Goal: Use online tool/utility: Utilize a website feature to perform a specific function

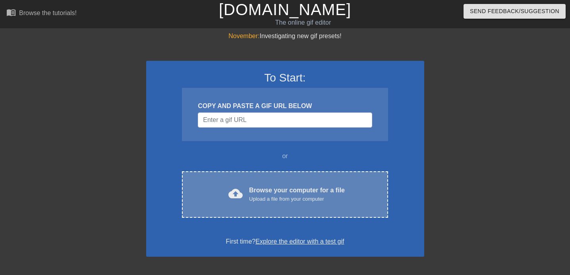
click at [252, 191] on div "Browse your computer for a file Upload a file from your computer" at bounding box center [297, 193] width 96 height 17
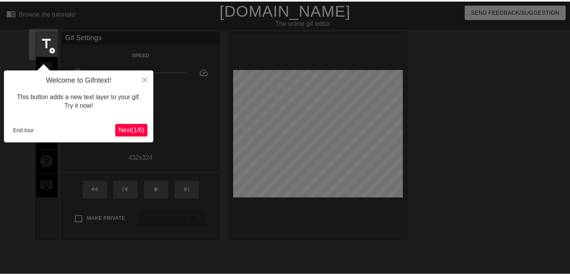
scroll to position [19, 0]
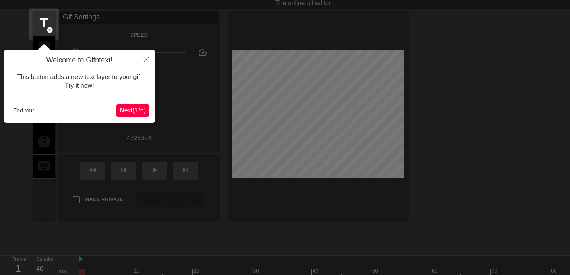
click at [130, 111] on span "Next ( 1 / 6 )" at bounding box center [132, 110] width 26 height 7
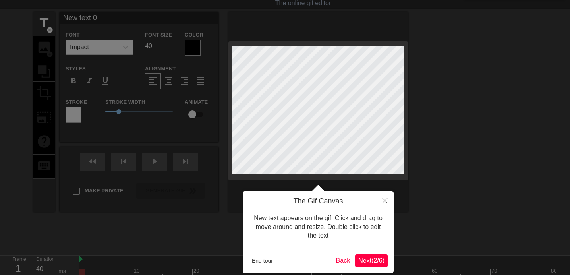
scroll to position [0, 0]
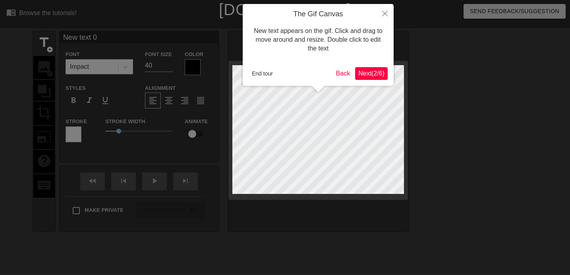
click at [368, 73] on span "Next ( 2 / 6 )" at bounding box center [371, 73] width 26 height 7
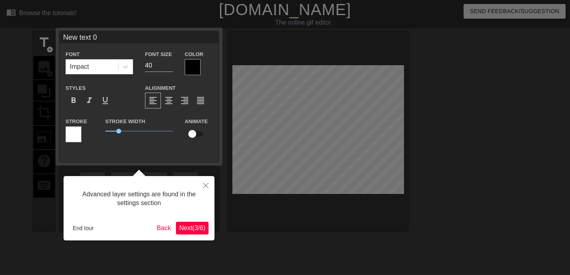
scroll to position [19, 0]
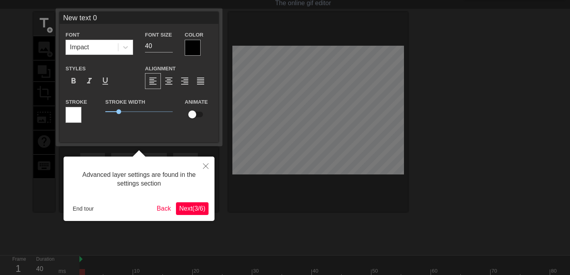
click at [192, 211] on span "Next ( 3 / 6 )" at bounding box center [192, 208] width 26 height 7
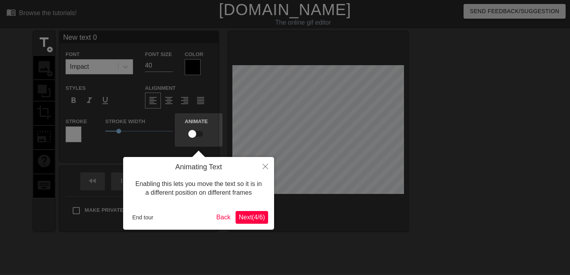
click at [247, 217] on span "Next ( 4 / 6 )" at bounding box center [252, 217] width 26 height 7
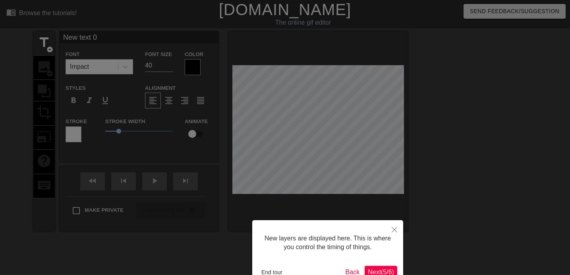
scroll to position [49, 0]
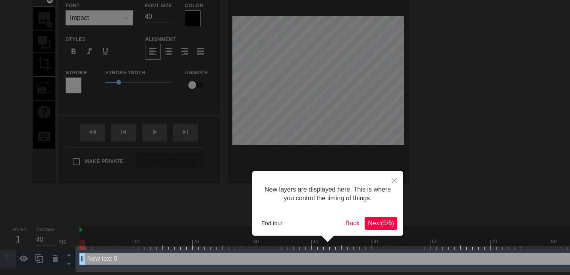
click at [381, 223] on span "Next ( 5 / 6 )" at bounding box center [381, 222] width 26 height 7
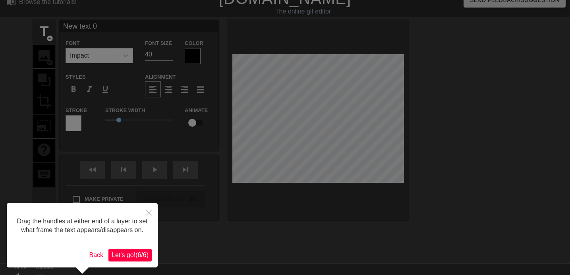
scroll to position [0, 0]
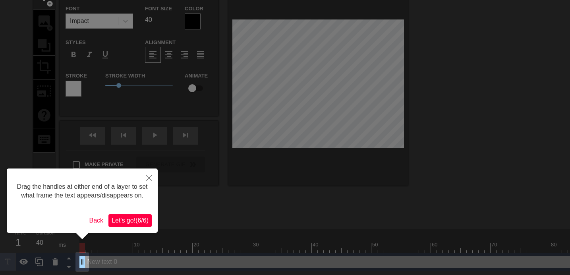
click at [124, 223] on span "Let's go! ( 6 / 6 )" at bounding box center [130, 220] width 37 height 7
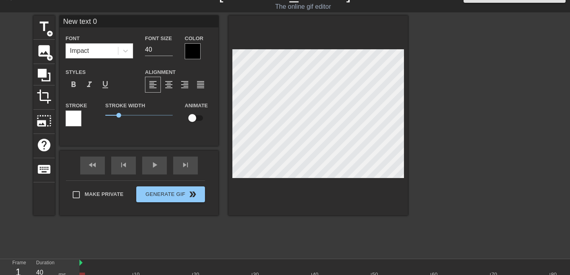
scroll to position [43, 0]
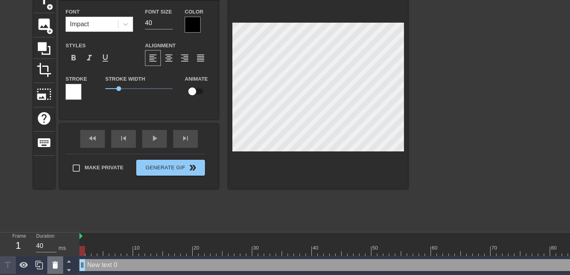
drag, startPoint x: 82, startPoint y: 264, endPoint x: 53, endPoint y: 271, distance: 29.7
click at [53, 271] on div "Frame 1 Duration 40 ms 10 20 30 40 50 60 70 80 90 100 110 120 130 140 150" at bounding box center [285, 253] width 570 height 42
type input "T"
type textarea "T"
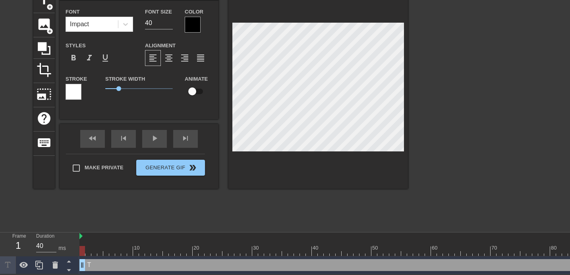
type input "TA"
type textarea "TA"
type input "TAD"
type textarea "TAD"
type input "TAD"
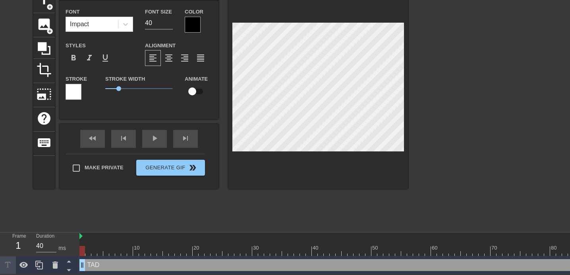
type textarea "TAD"
type input "TAD 1"
type textarea "TAD 1"
click at [189, 25] on div at bounding box center [193, 25] width 16 height 16
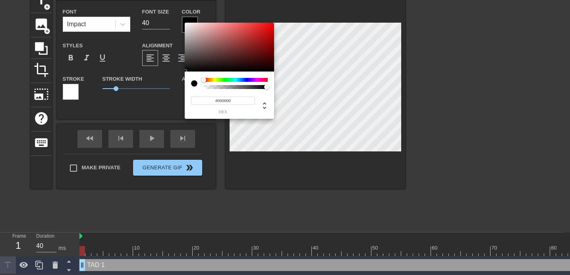
scroll to position [37, 0]
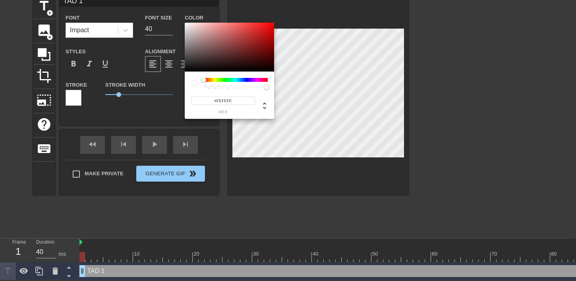
type input "#FFFFFF"
drag, startPoint x: 188, startPoint y: 26, endPoint x: 181, endPoint y: 22, distance: 7.5
click at [181, 22] on div "#FFFFFF hex" at bounding box center [288, 140] width 576 height 281
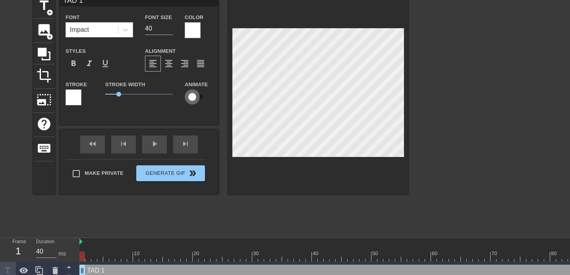
click at [195, 98] on input "checkbox" at bounding box center [191, 96] width 45 height 15
checkbox input "true"
click at [82, 243] on img at bounding box center [80, 241] width 3 height 6
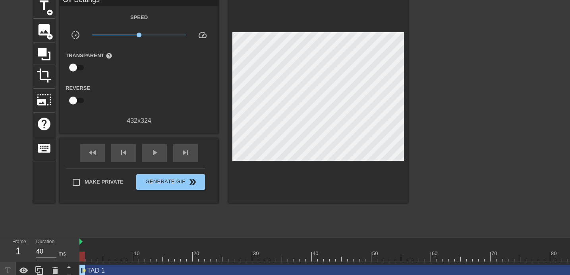
drag, startPoint x: 82, startPoint y: 271, endPoint x: 92, endPoint y: 272, distance: 10.4
drag, startPoint x: 83, startPoint y: 270, endPoint x: 89, endPoint y: 271, distance: 6.5
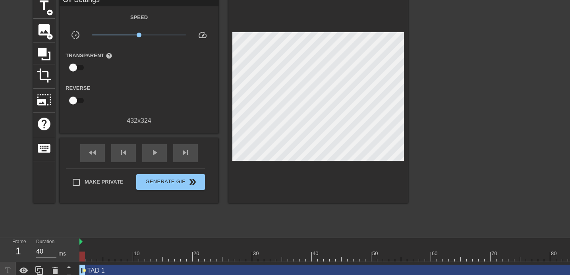
click at [83, 270] on span "lens" at bounding box center [85, 270] width 4 height 4
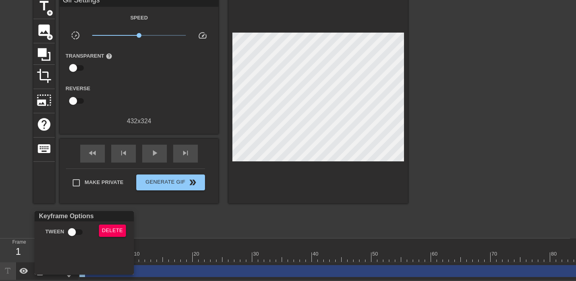
click at [169, 219] on div at bounding box center [288, 140] width 576 height 281
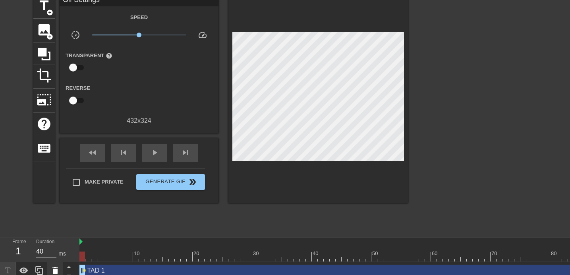
drag, startPoint x: 82, startPoint y: 267, endPoint x: 59, endPoint y: 273, distance: 23.5
click at [59, 273] on div "Frame 1 Duration 40 ms 10 20 30 40 50 60 70 80 90 100 110 120 130 140 150" at bounding box center [285, 259] width 570 height 42
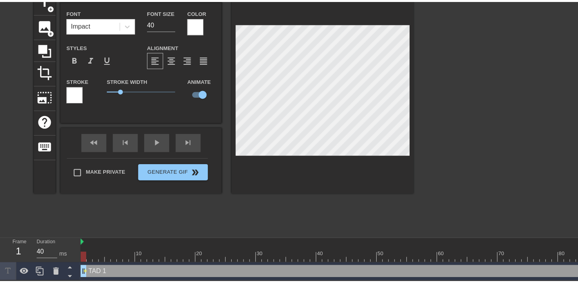
scroll to position [35, 0]
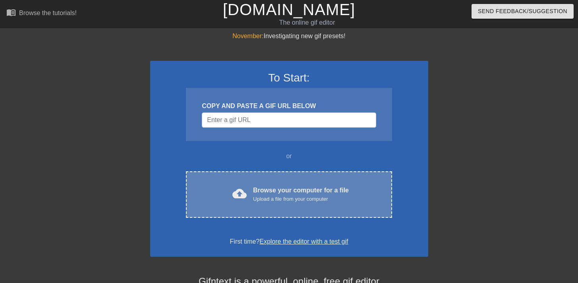
click at [246, 197] on span "cloud_upload" at bounding box center [239, 193] width 14 height 14
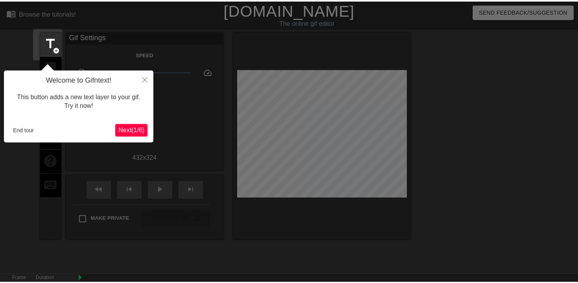
scroll to position [19, 0]
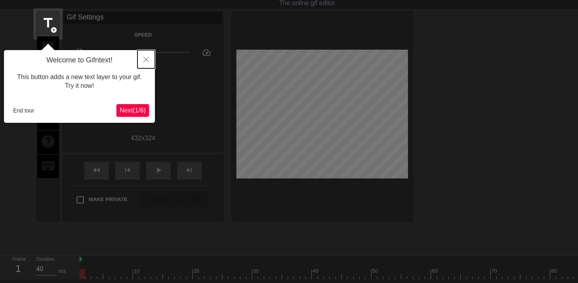
click at [147, 58] on icon "Close" at bounding box center [146, 60] width 6 height 6
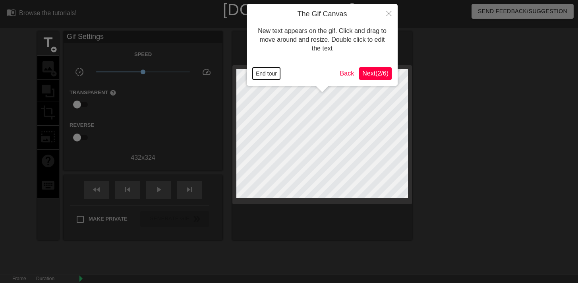
click at [272, 71] on button "End tour" at bounding box center [265, 73] width 27 height 12
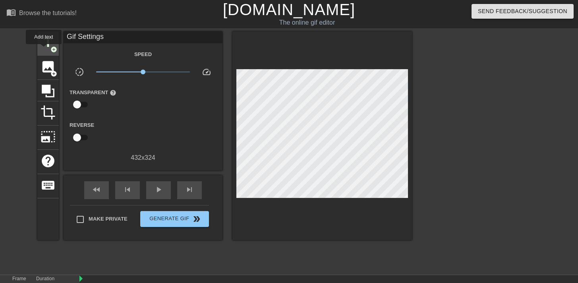
click at [43, 48] on span "title" at bounding box center [47, 42] width 15 height 15
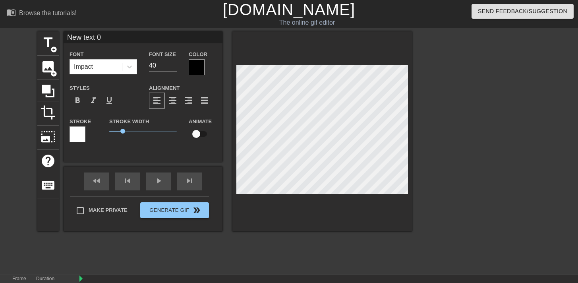
click at [203, 64] on div at bounding box center [197, 67] width 16 height 16
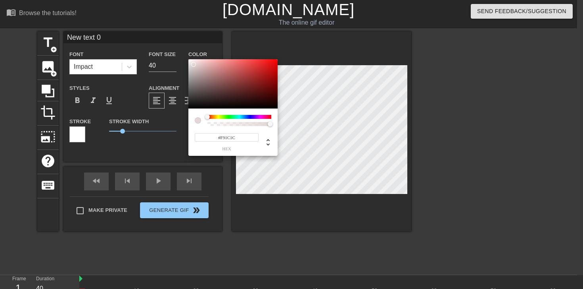
type input "#FFFFFF"
drag, startPoint x: 194, startPoint y: 64, endPoint x: 181, endPoint y: 56, distance: 15.2
click at [181, 56] on div "#FFFFFF hex" at bounding box center [291, 144] width 583 height 289
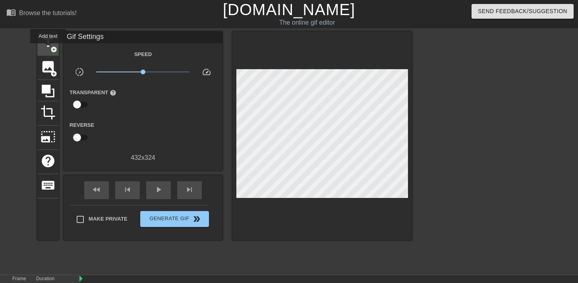
click at [48, 48] on span "title" at bounding box center [47, 42] width 15 height 15
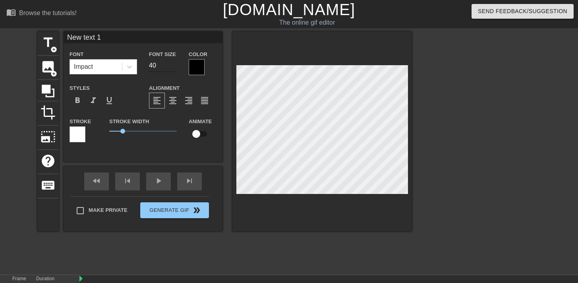
click at [156, 65] on input "40" at bounding box center [163, 65] width 28 height 13
click at [171, 67] on input "39" at bounding box center [163, 65] width 28 height 13
click at [171, 67] on input "38" at bounding box center [163, 65] width 28 height 13
click at [171, 67] on input "37" at bounding box center [163, 65] width 28 height 13
click at [171, 67] on input "36" at bounding box center [163, 65] width 28 height 13
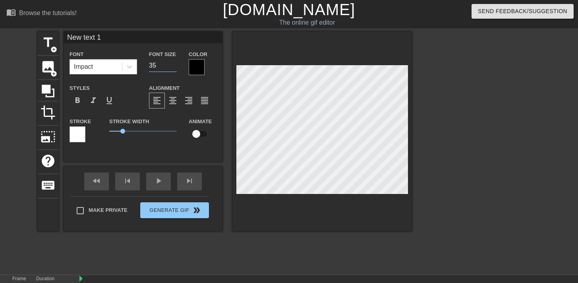
click at [171, 67] on input "35" at bounding box center [163, 65] width 28 height 13
click at [171, 67] on input "34" at bounding box center [163, 65] width 28 height 13
click at [171, 67] on input "33" at bounding box center [163, 65] width 28 height 13
click at [171, 67] on input "32" at bounding box center [163, 65] width 28 height 13
click at [171, 67] on input "31" at bounding box center [163, 65] width 28 height 13
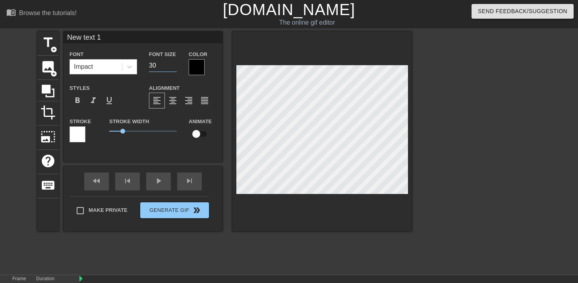
click at [171, 67] on input "30" at bounding box center [163, 65] width 28 height 13
click at [171, 67] on input "29" at bounding box center [163, 65] width 28 height 13
click at [171, 67] on input "28" at bounding box center [163, 65] width 28 height 13
click at [171, 67] on input "27" at bounding box center [163, 65] width 28 height 13
click at [171, 67] on input "26" at bounding box center [163, 65] width 28 height 13
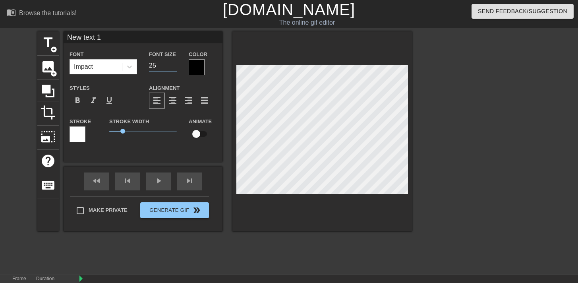
type input "25"
click at [171, 67] on input "25" at bounding box center [163, 65] width 28 height 13
type input "New text 0"
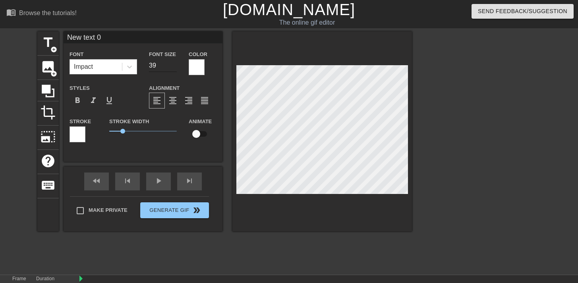
click at [172, 67] on input "39" at bounding box center [163, 65] width 28 height 13
click at [172, 67] on input "38" at bounding box center [163, 65] width 28 height 13
click at [172, 67] on input "37" at bounding box center [163, 65] width 28 height 13
click at [172, 67] on input "36" at bounding box center [163, 65] width 28 height 13
click at [172, 67] on input "35" at bounding box center [163, 65] width 28 height 13
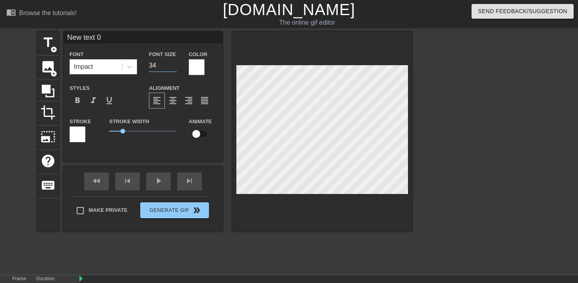
click at [172, 67] on input "34" at bounding box center [163, 65] width 28 height 13
click at [172, 67] on input "33" at bounding box center [163, 65] width 28 height 13
click at [172, 67] on input "32" at bounding box center [163, 65] width 28 height 13
click at [172, 67] on input "31" at bounding box center [163, 65] width 28 height 13
type input "30"
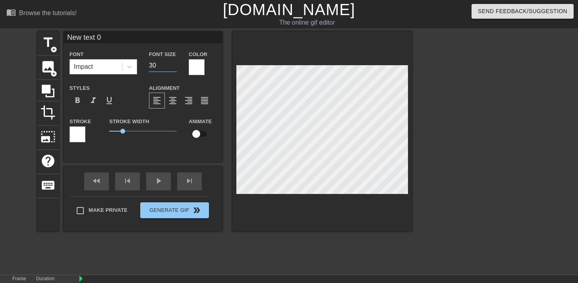
click at [172, 67] on input "30" at bounding box center [163, 65] width 28 height 13
type input "T"
type textarea "T"
type input "TA"
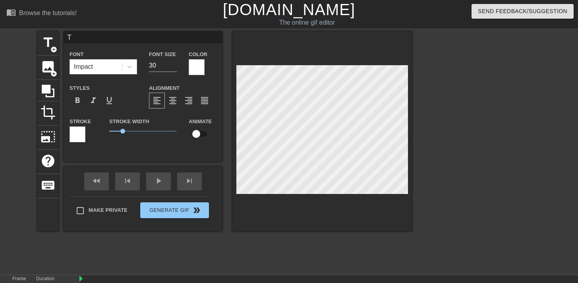
type textarea "TA"
type input "TAD"
type textarea "TAD"
type input "TAD"
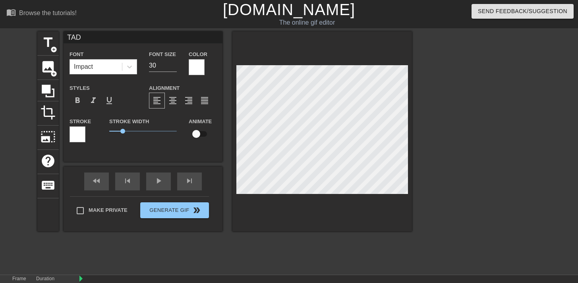
type textarea "TAD"
type input "TAD 1"
type textarea "TAD 1"
type input "TAD"
type textarea "TAD"
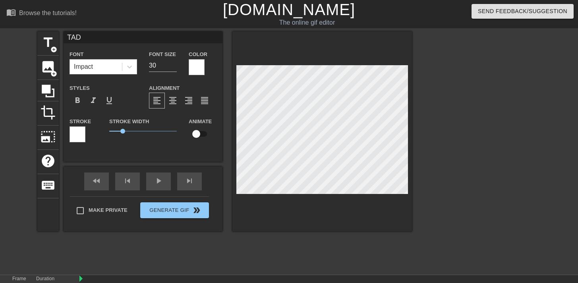
type input "TAD"
type textarea "TAD"
type input "TAD"
type textarea "TAD"
type input "TAD 1"
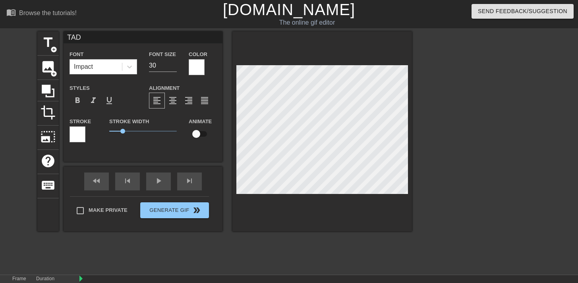
type textarea "TAD 1"
type input "New text 1"
type input "25"
type input "TAD 1"
type input "30"
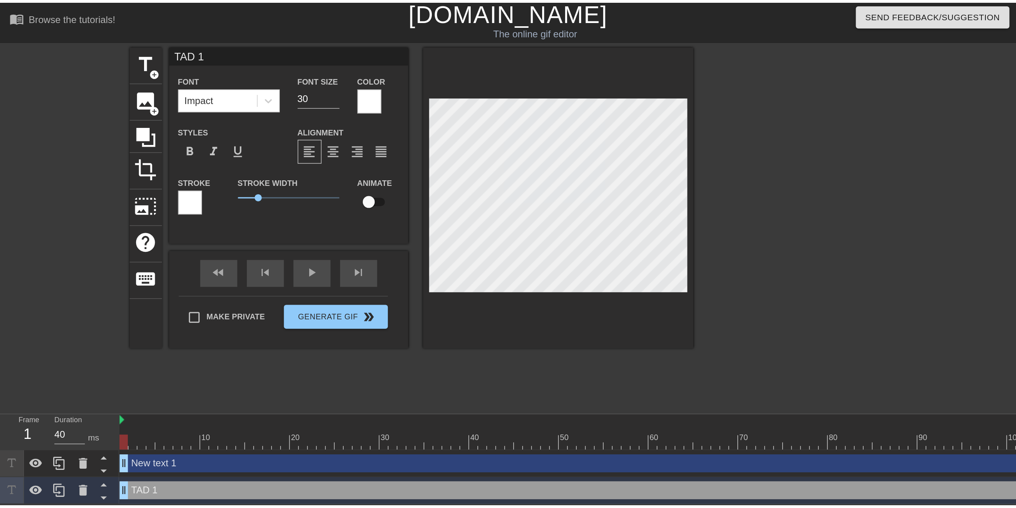
scroll to position [0, 0]
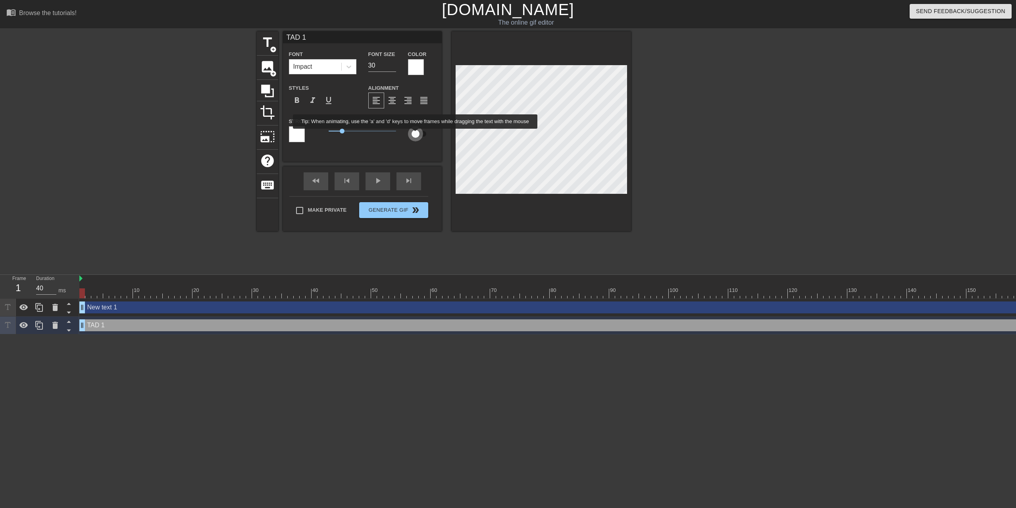
click at [422, 134] on input "checkbox" at bounding box center [415, 133] width 45 height 15
checkbox input "true"
drag, startPoint x: 82, startPoint y: 294, endPoint x: 134, endPoint y: 296, distance: 52.5
click at [134, 282] on div at bounding box center [136, 293] width 6 height 10
click at [133, 282] on div "TAD 1 drag_handle drag_handle" at bounding box center [665, 325] width 1173 height 12
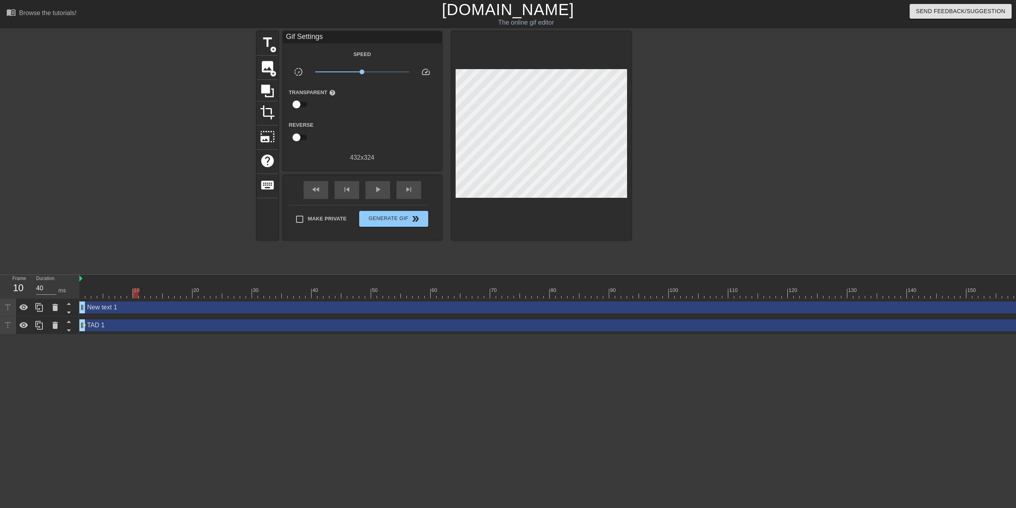
drag, startPoint x: 84, startPoint y: 324, endPoint x: 112, endPoint y: 325, distance: 27.4
click at [112, 282] on div "TAD 1 drag_handle drag_handle lens" at bounding box center [665, 325] width 1173 height 12
drag, startPoint x: 83, startPoint y: 327, endPoint x: 73, endPoint y: 326, distance: 10.4
click at [73, 282] on div "Frame 1 Duration 40 ms 10 20 30 40 50 60 70 80 90 100 110 120 130 140 150" at bounding box center [508, 305] width 1016 height 60
click at [110, 282] on div "TAD 1 drag_handle drag_handle" at bounding box center [665, 325] width 1173 height 12
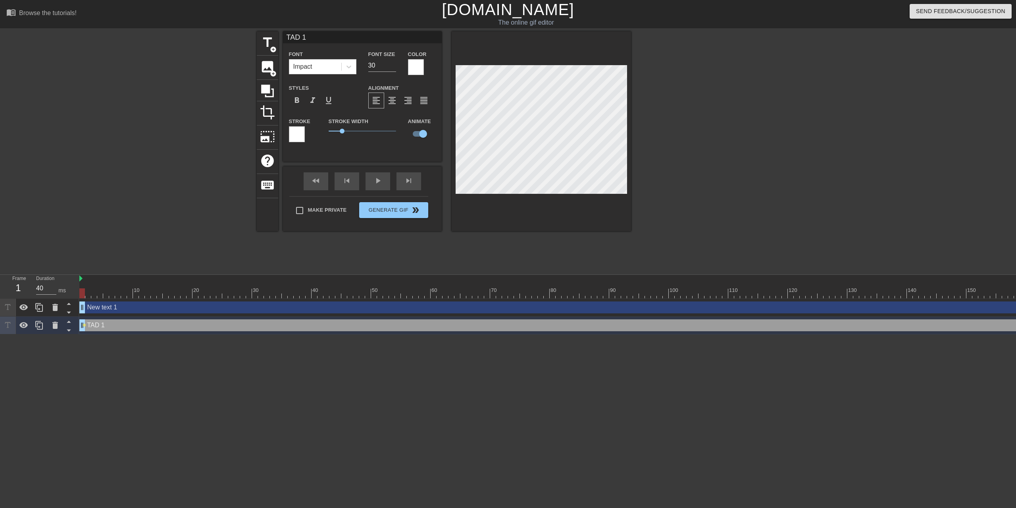
click at [146, 282] on div "TAD 1 drag_handle drag_handle" at bounding box center [665, 325] width 1173 height 12
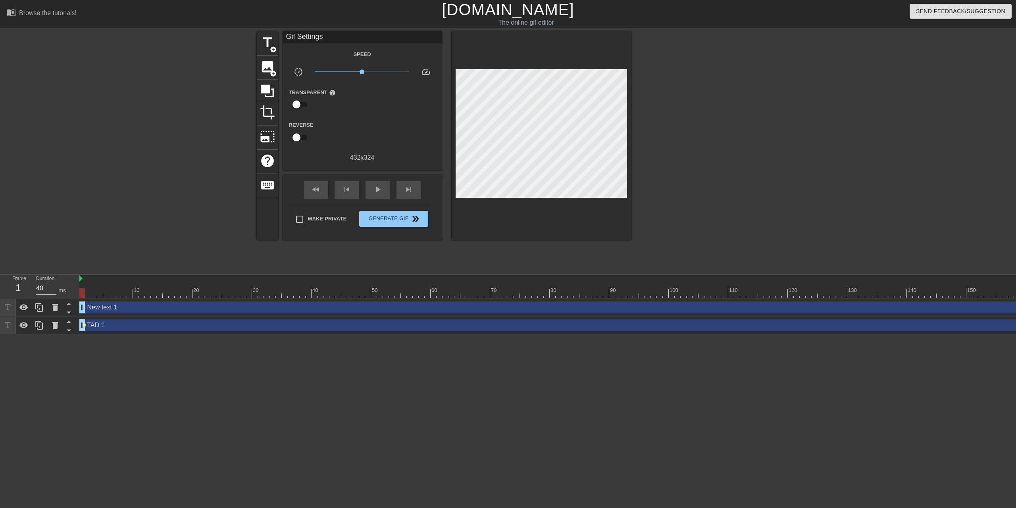
click at [84, 282] on span "lens" at bounding box center [85, 325] width 4 height 4
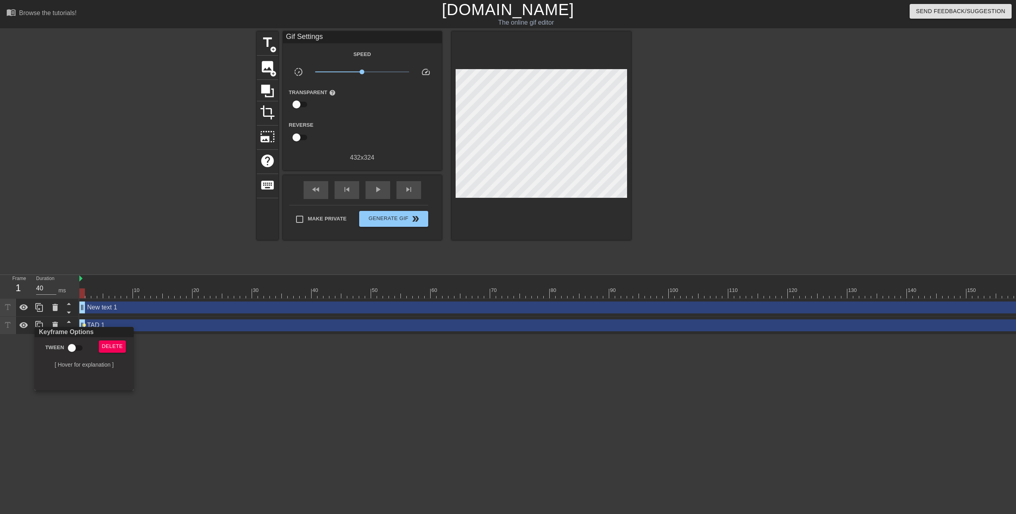
click at [112, 282] on div at bounding box center [508, 257] width 1016 height 514
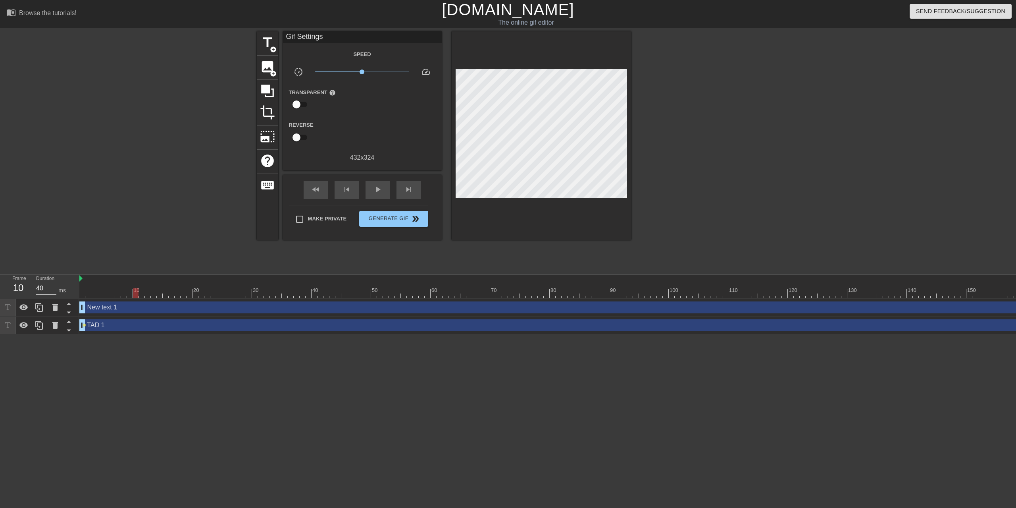
drag, startPoint x: 82, startPoint y: 292, endPoint x: 134, endPoint y: 295, distance: 51.7
click at [134, 282] on div at bounding box center [136, 293] width 6 height 10
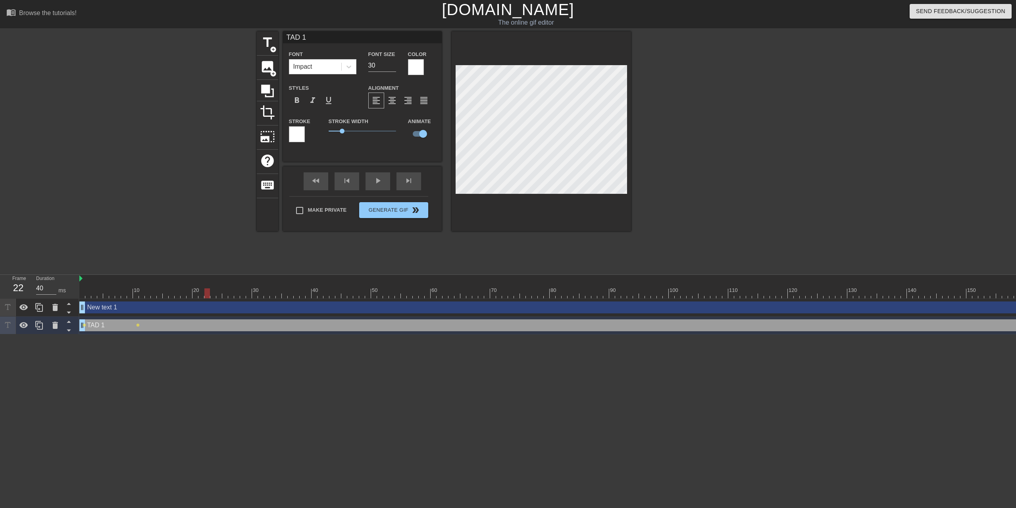
drag, startPoint x: 136, startPoint y: 293, endPoint x: 204, endPoint y: 294, distance: 68.3
click at [204, 282] on div at bounding box center [207, 293] width 6 height 10
drag, startPoint x: 208, startPoint y: 290, endPoint x: 290, endPoint y: 293, distance: 82.6
click at [290, 282] on div at bounding box center [291, 293] width 6 height 10
drag, startPoint x: 290, startPoint y: 293, endPoint x: 354, endPoint y: 295, distance: 64.3
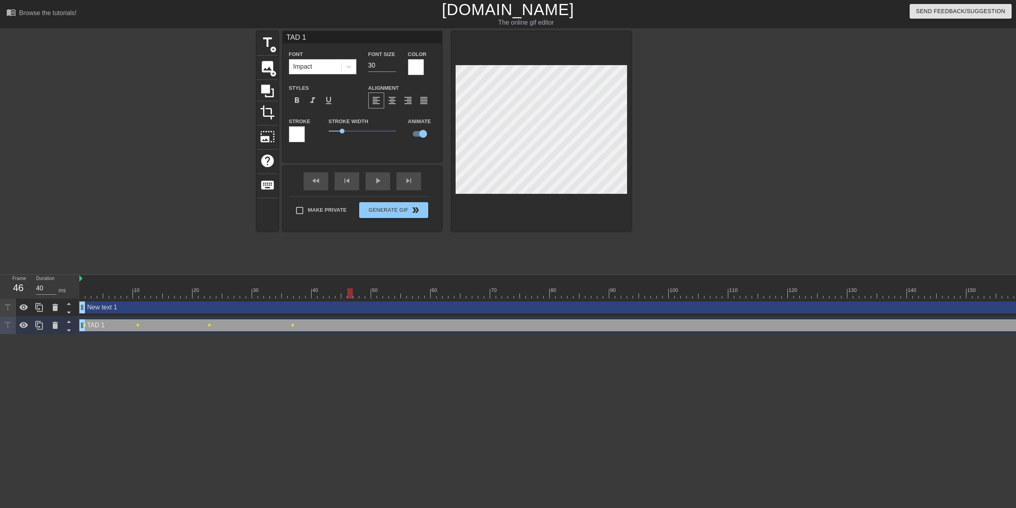
click at [353, 282] on div at bounding box center [350, 293] width 6 height 10
drag, startPoint x: 357, startPoint y: 294, endPoint x: 443, endPoint y: 300, distance: 85.9
click at [443, 282] on div "10 20 30 40 50 60 70 80 90 100 110 120 130 140 150 160" at bounding box center [547, 305] width 937 height 60
drag, startPoint x: 444, startPoint y: 294, endPoint x: 509, endPoint y: 298, distance: 65.6
click at [509, 282] on div at bounding box center [511, 293] width 6 height 10
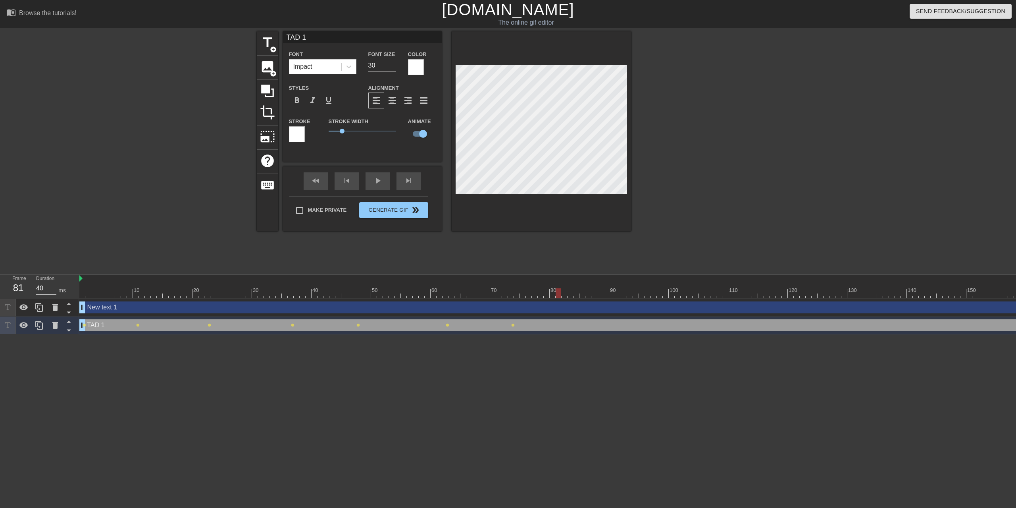
drag, startPoint x: 512, startPoint y: 295, endPoint x: 561, endPoint y: 298, distance: 49.7
click at [561, 282] on div "10 20 30 40 50 60 70 80 90 100 110 120 130 140 150 160" at bounding box center [665, 287] width 1173 height 24
drag, startPoint x: 557, startPoint y: 293, endPoint x: 599, endPoint y: 295, distance: 42.1
click at [577, 282] on div at bounding box center [600, 293] width 6 height 10
drag, startPoint x: 601, startPoint y: 292, endPoint x: 657, endPoint y: 295, distance: 56.8
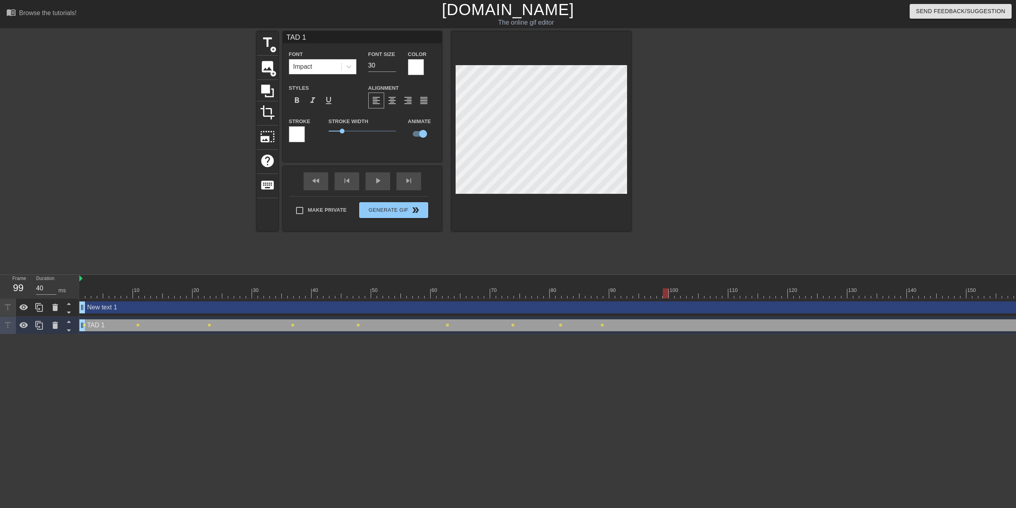
click at [577, 282] on div at bounding box center [666, 293] width 6 height 10
drag, startPoint x: 661, startPoint y: 294, endPoint x: 735, endPoint y: 298, distance: 74.4
click at [577, 282] on div "10 20 30 40 50 60 70 80 90 100 110 120 130 140 150 160" at bounding box center [665, 287] width 1173 height 24
drag, startPoint x: 735, startPoint y: 293, endPoint x: 820, endPoint y: 307, distance: 86.4
click at [577, 282] on div "10 20 30 40 50 60 70 80 90 100 110 120 130 140 150 160" at bounding box center [547, 305] width 937 height 60
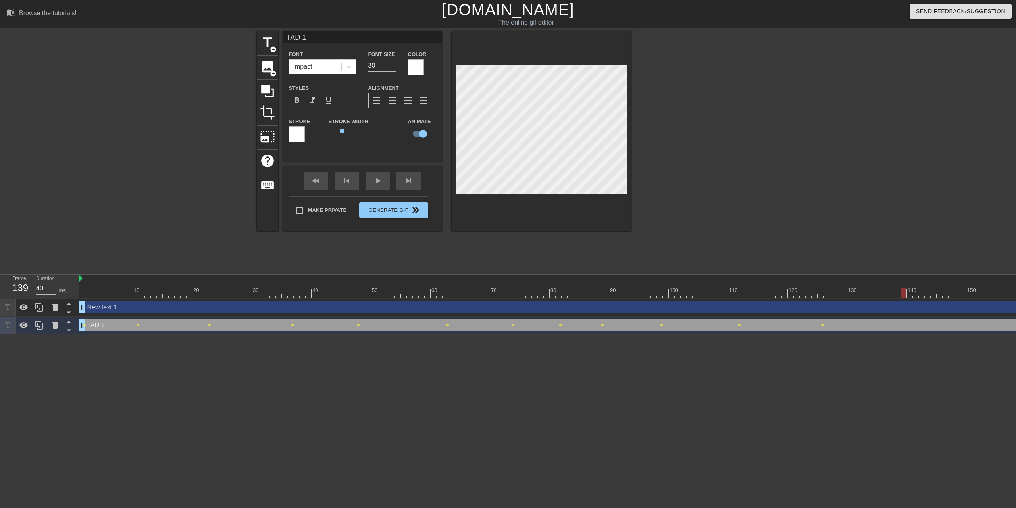
drag, startPoint x: 821, startPoint y: 293, endPoint x: 905, endPoint y: 297, distance: 83.9
click at [577, 282] on div at bounding box center [904, 293] width 6 height 10
drag, startPoint x: 906, startPoint y: 293, endPoint x: 977, endPoint y: 293, distance: 71.0
click at [577, 282] on div at bounding box center [975, 293] width 6 height 10
drag, startPoint x: 975, startPoint y: 291, endPoint x: 1016, endPoint y: 298, distance: 41.4
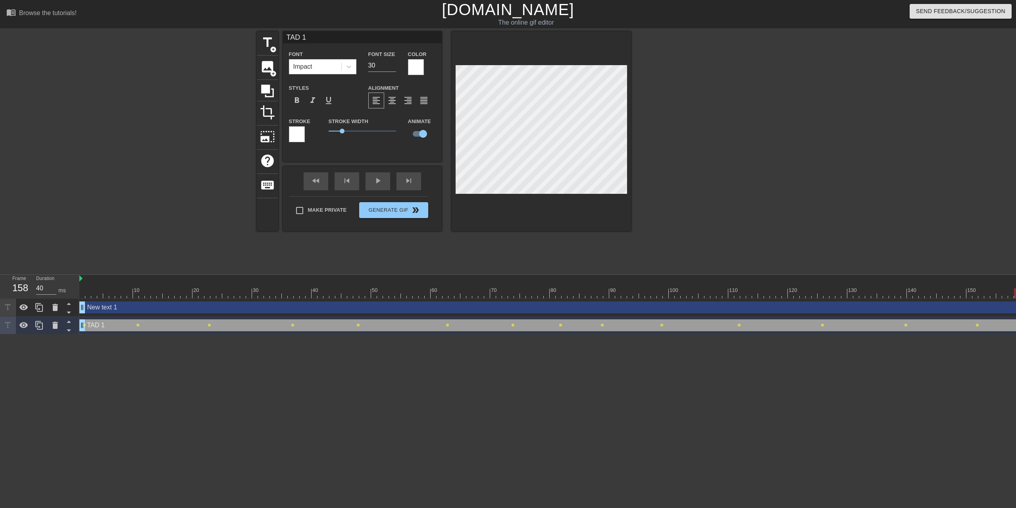
click at [577, 282] on div at bounding box center [1017, 293] width 6 height 10
type input "New text 1"
type input "25"
checkbox input "false"
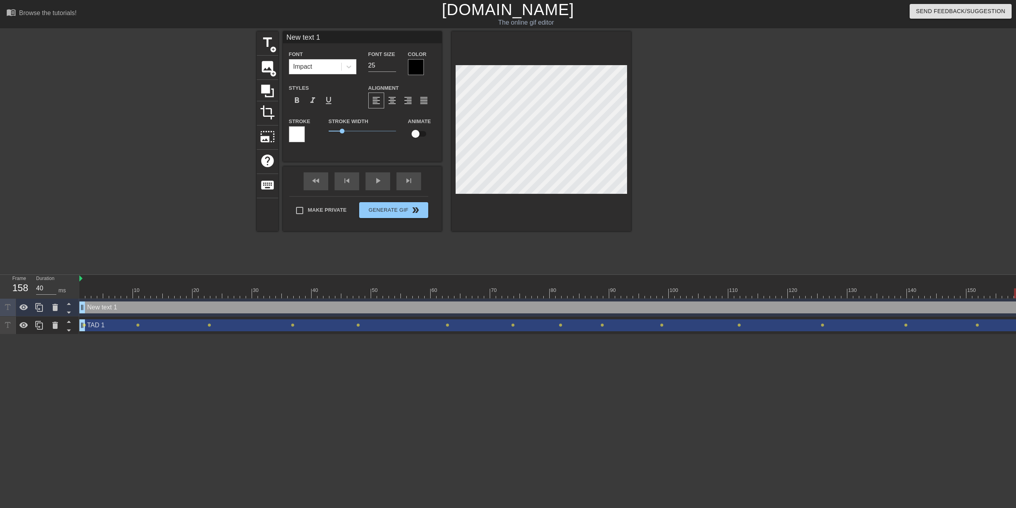
scroll to position [1, 1]
drag, startPoint x: 1014, startPoint y: 292, endPoint x: 7, endPoint y: 271, distance: 1007.6
click at [7, 271] on div "menu_book Browse the tutorials! [DOMAIN_NAME] The online gif editor Send Feedba…" at bounding box center [508, 167] width 1016 height 334
type input "C"
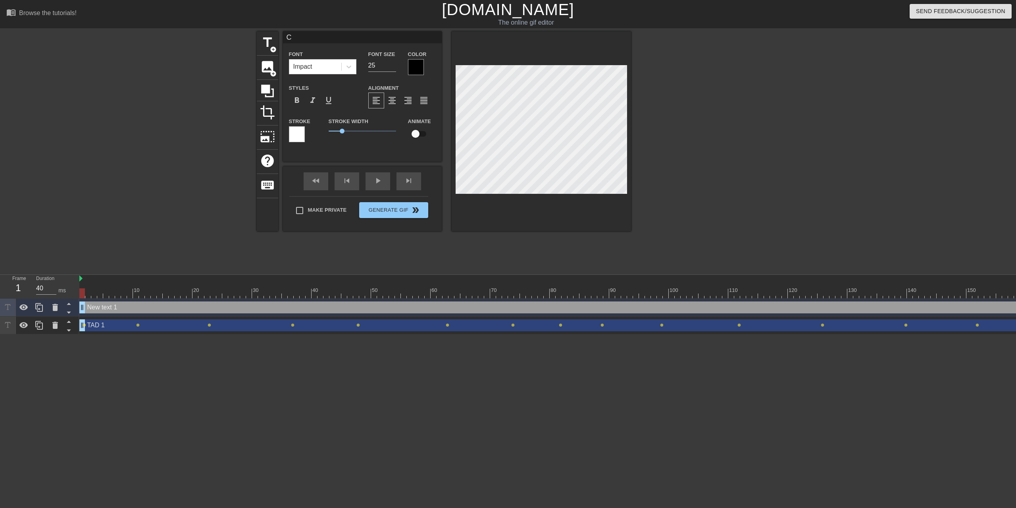
type textarea "C"
type input "Co"
type textarea "Co"
type input "Com"
type textarea "Com"
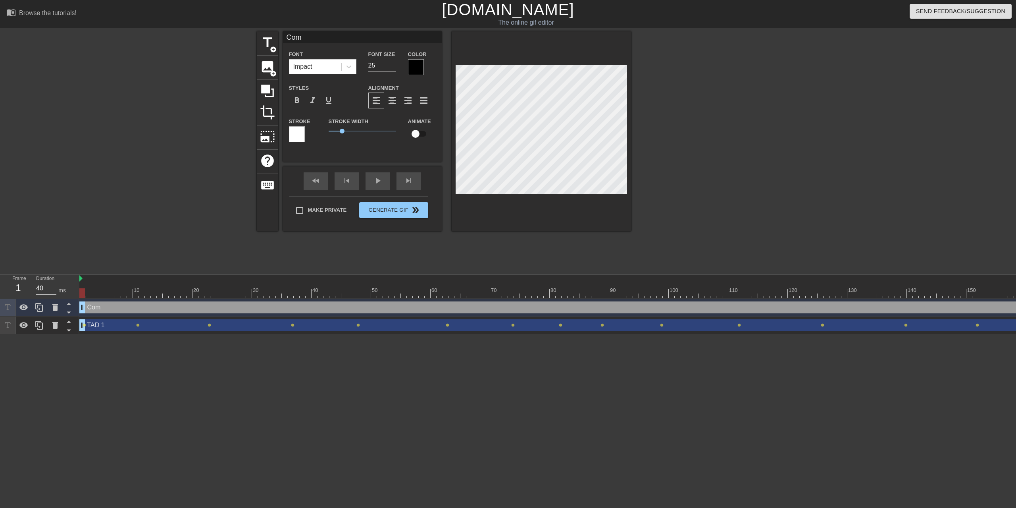
type input "Comp"
type textarea "Comp"
type input "Compe"
type textarea "Compe"
type input "Compet"
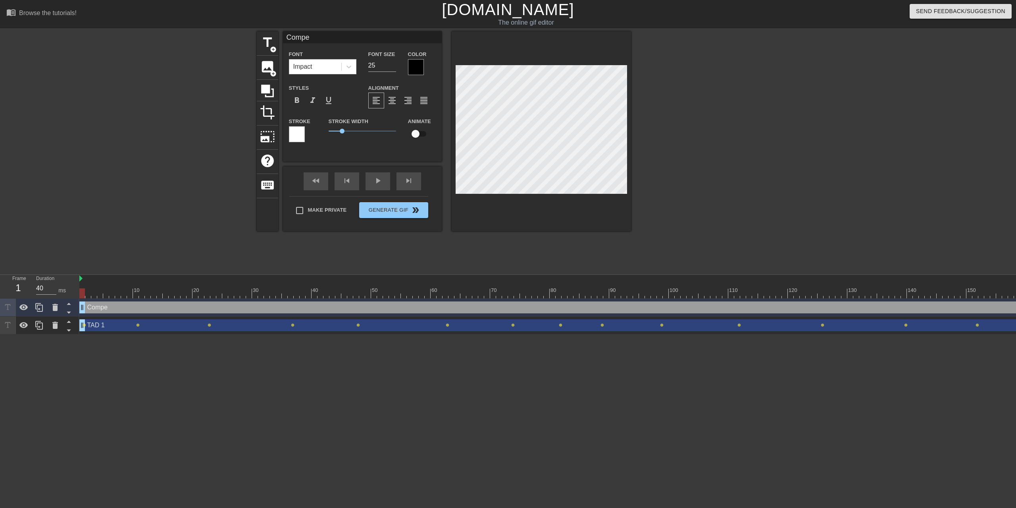
type textarea "Compet"
type input "Competi"
type textarea "Competi"
type input "Competit"
type textarea "Competit"
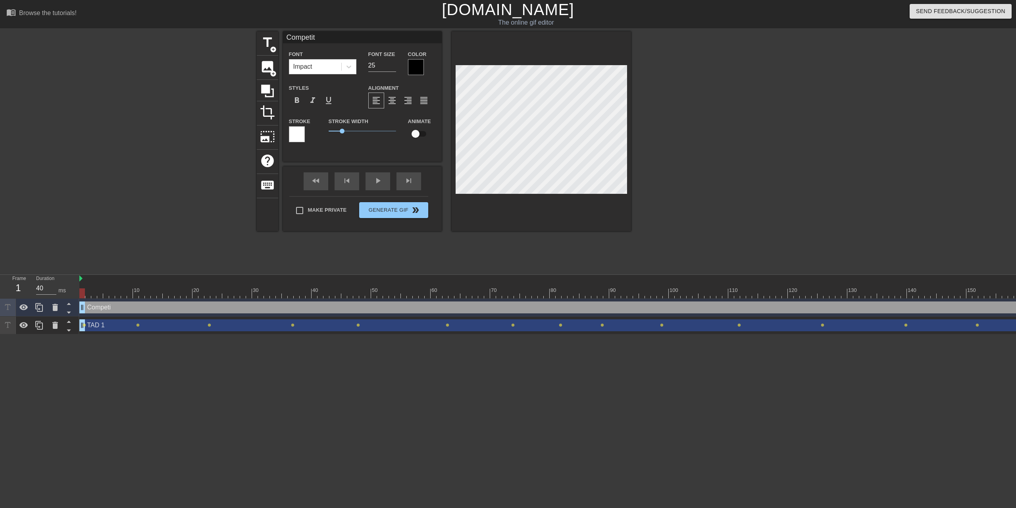
type input "Competiti"
type textarea "Competiti"
type input "Competitio"
type textarea "Competitio"
type input "Competition"
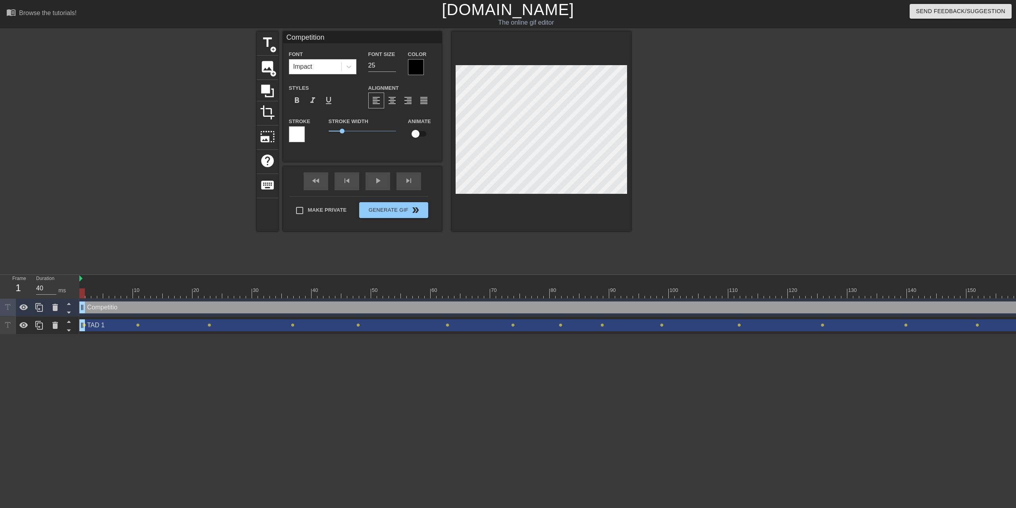
scroll to position [1, 2]
type textarea "Competition"
click at [416, 134] on input "checkbox" at bounding box center [415, 133] width 45 height 15
checkbox input "true"
drag, startPoint x: 80, startPoint y: 292, endPoint x: 106, endPoint y: 289, distance: 25.9
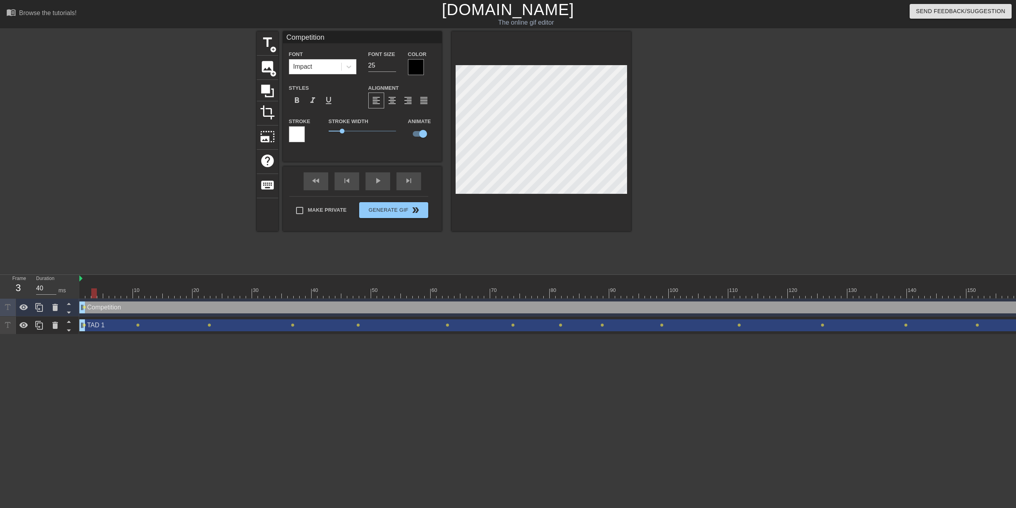
click at [94, 282] on div at bounding box center [94, 293] width 6 height 10
drag, startPoint x: 94, startPoint y: 294, endPoint x: 113, endPoint y: 295, distance: 18.7
click at [113, 282] on div at bounding box center [112, 293] width 6 height 10
drag, startPoint x: 114, startPoint y: 292, endPoint x: 126, endPoint y: 293, distance: 12.3
click at [126, 282] on div at bounding box center [124, 293] width 6 height 10
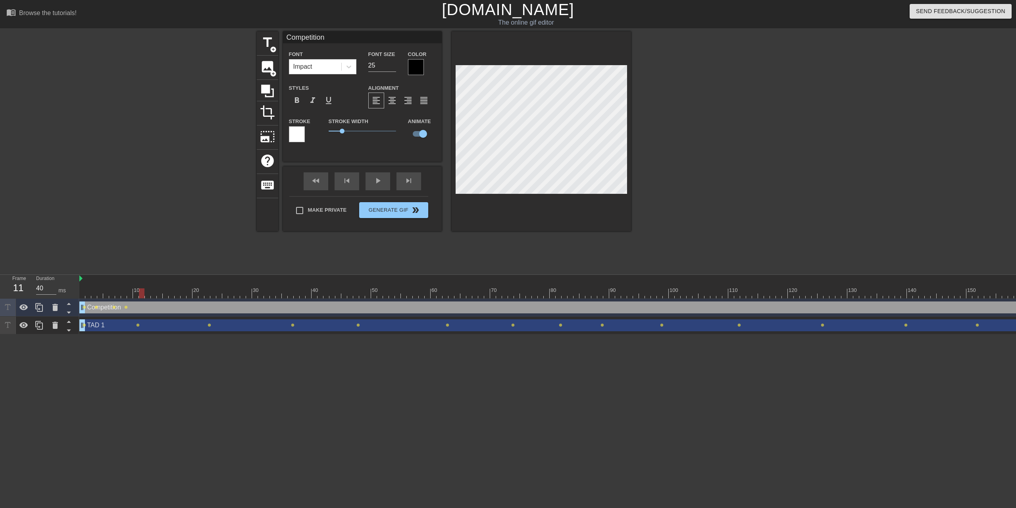
drag, startPoint x: 123, startPoint y: 294, endPoint x: 141, endPoint y: 295, distance: 18.3
click at [141, 282] on div at bounding box center [142, 293] width 6 height 10
drag, startPoint x: 142, startPoint y: 293, endPoint x: 154, endPoint y: 294, distance: 11.9
click at [154, 282] on div at bounding box center [154, 293] width 6 height 10
drag, startPoint x: 154, startPoint y: 293, endPoint x: 173, endPoint y: 295, distance: 18.7
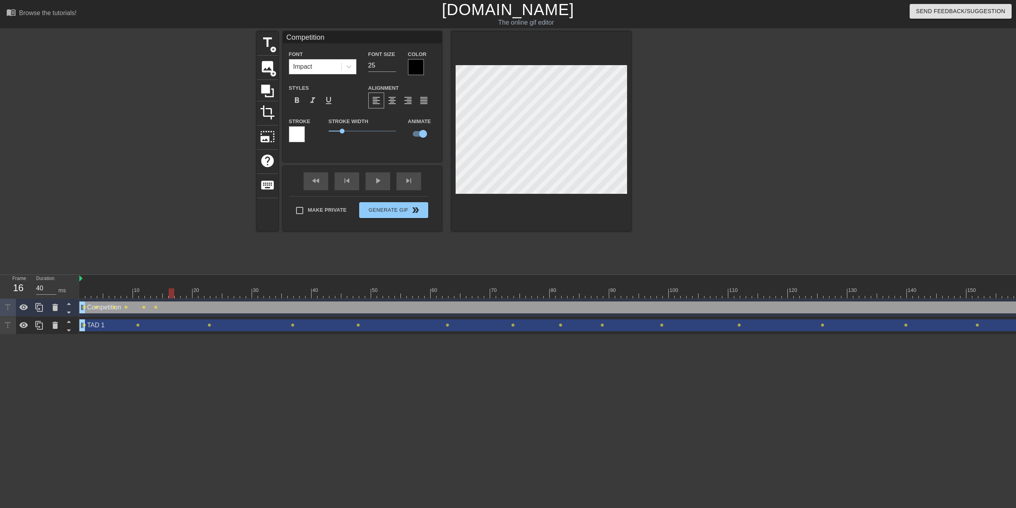
click at [173, 282] on div at bounding box center [172, 293] width 6 height 10
drag, startPoint x: 173, startPoint y: 293, endPoint x: 188, endPoint y: 294, distance: 15.1
click at [186, 282] on div at bounding box center [184, 293] width 6 height 10
drag, startPoint x: 189, startPoint y: 295, endPoint x: 218, endPoint y: 295, distance: 29.8
click at [218, 282] on div at bounding box center [219, 293] width 6 height 10
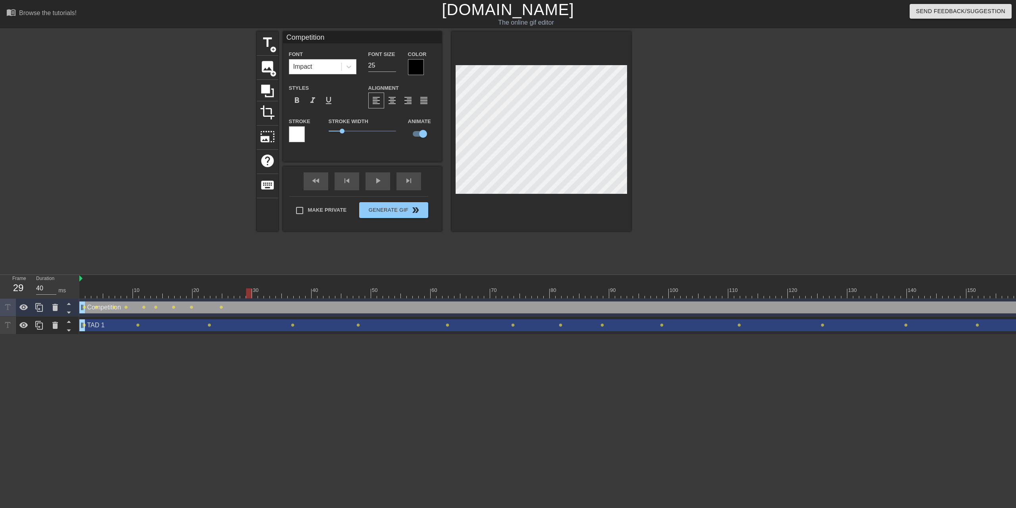
drag, startPoint x: 220, startPoint y: 293, endPoint x: 247, endPoint y: 294, distance: 27.0
click at [247, 282] on div at bounding box center [249, 293] width 6 height 10
drag, startPoint x: 249, startPoint y: 291, endPoint x: 279, endPoint y: 291, distance: 30.6
click at [279, 282] on div at bounding box center [279, 293] width 6 height 10
drag, startPoint x: 279, startPoint y: 293, endPoint x: 299, endPoint y: 293, distance: 20.3
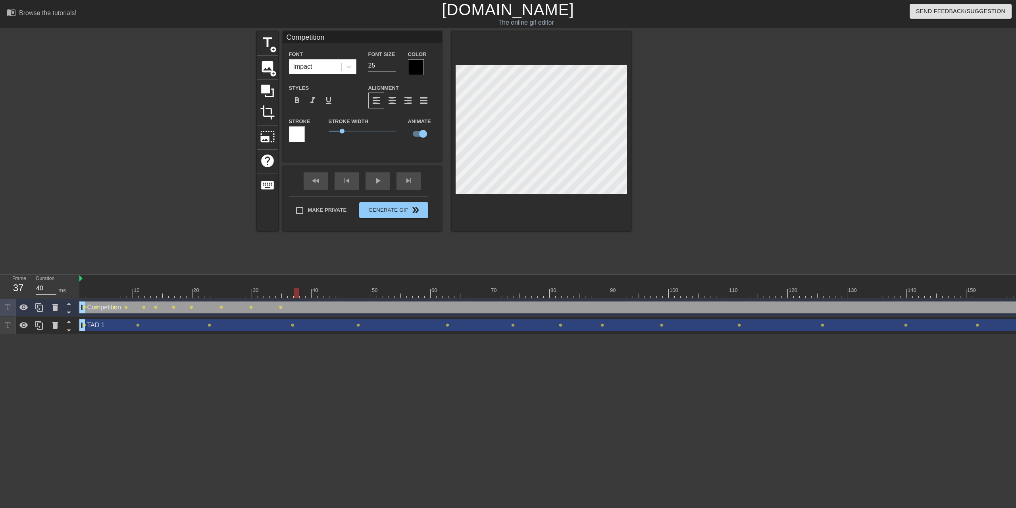
click at [299, 282] on div at bounding box center [297, 293] width 6 height 10
drag, startPoint x: 298, startPoint y: 293, endPoint x: 323, endPoint y: 293, distance: 25.0
click at [323, 282] on div at bounding box center [321, 293] width 6 height 10
drag, startPoint x: 321, startPoint y: 292, endPoint x: 334, endPoint y: 293, distance: 13.1
click at [334, 282] on div at bounding box center [332, 293] width 6 height 10
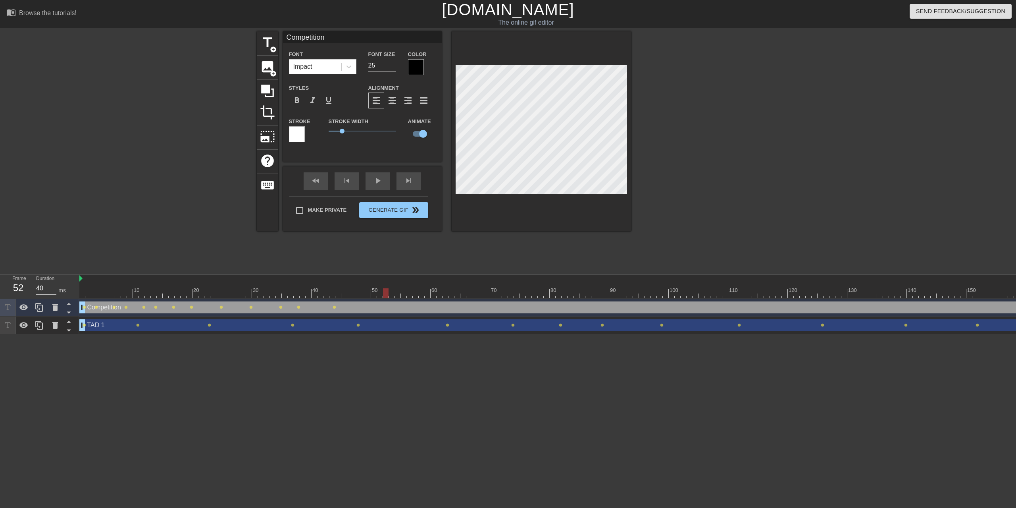
drag, startPoint x: 333, startPoint y: 291, endPoint x: 385, endPoint y: 294, distance: 51.7
click at [385, 282] on div at bounding box center [386, 293] width 6 height 10
drag, startPoint x: 387, startPoint y: 292, endPoint x: 435, endPoint y: 292, distance: 48.4
click at [435, 282] on div at bounding box center [434, 293] width 6 height 10
drag, startPoint x: 433, startPoint y: 294, endPoint x: 460, endPoint y: 296, distance: 27.0
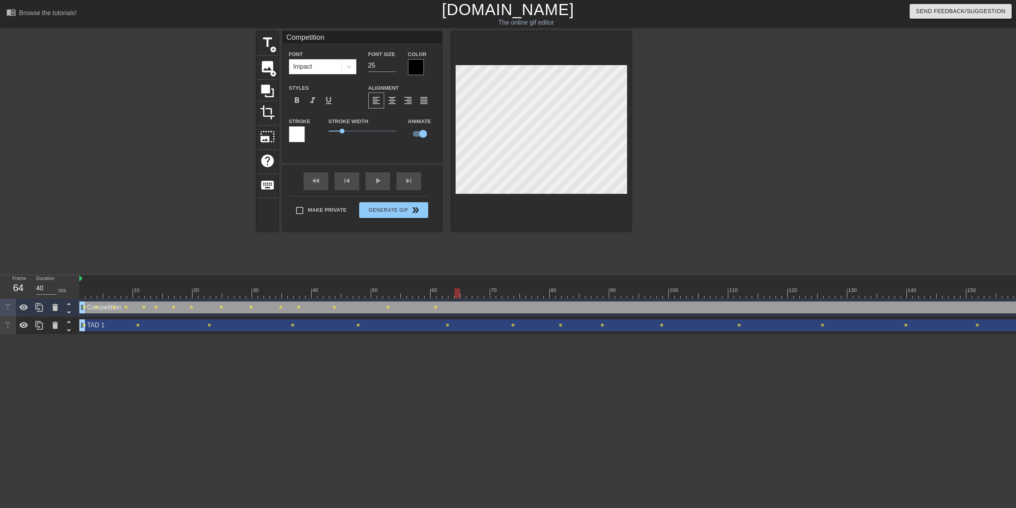
click at [460, 282] on div at bounding box center [665, 293] width 1173 height 10
click at [482, 282] on div "Competition drag_handle drag_handle" at bounding box center [665, 307] width 1173 height 12
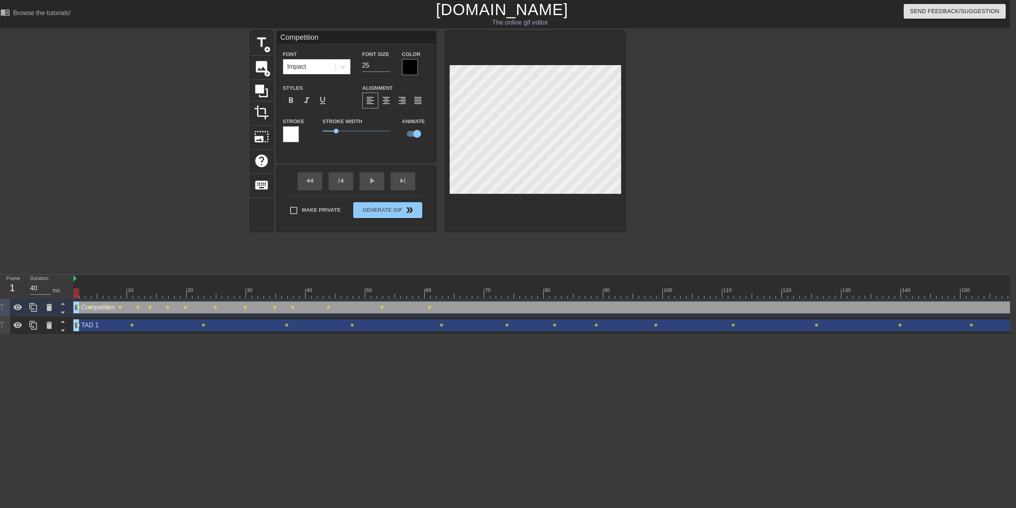
drag, startPoint x: 1009, startPoint y: 308, endPoint x: 984, endPoint y: 309, distance: 25.4
click at [577, 282] on div "Competition drag_handle drag_handle" at bounding box center [659, 307] width 1173 height 12
drag, startPoint x: 78, startPoint y: 311, endPoint x: 59, endPoint y: 309, distance: 19.5
click at [60, 282] on div "Frame 1 Duration 40 ms 10 20 30 40 50 60 70 80 90 100 110 120 130 140 150" at bounding box center [502, 305] width 1016 height 60
click at [483, 282] on div "Competition drag_handle drag_handle" at bounding box center [659, 307] width 1173 height 12
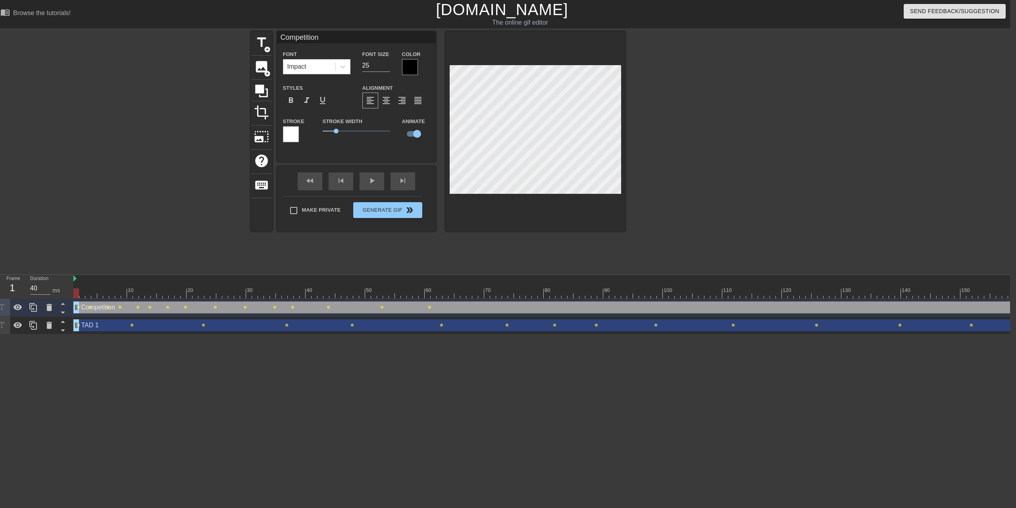
click at [452, 282] on div "Competition drag_handle drag_handle" at bounding box center [659, 307] width 1173 height 12
click at [65, 282] on icon at bounding box center [63, 312] width 10 height 10
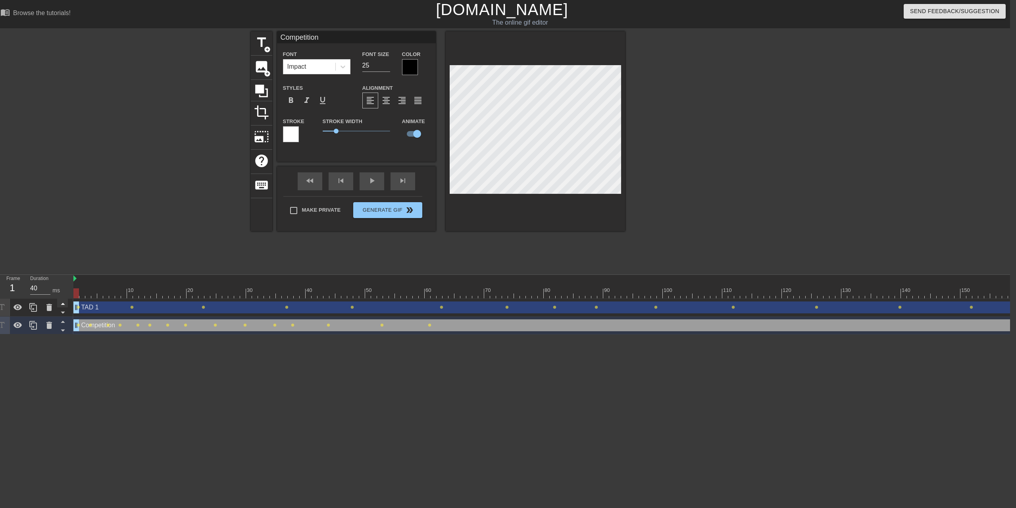
click at [63, 282] on icon at bounding box center [63, 304] width 4 height 2
type input "TAD 1"
type input "30"
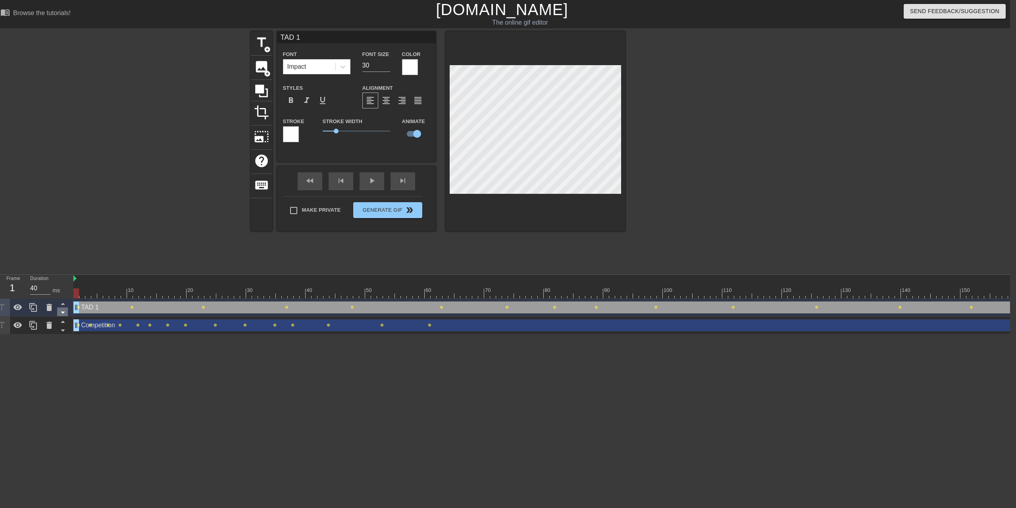
click at [64, 282] on icon at bounding box center [63, 312] width 10 height 10
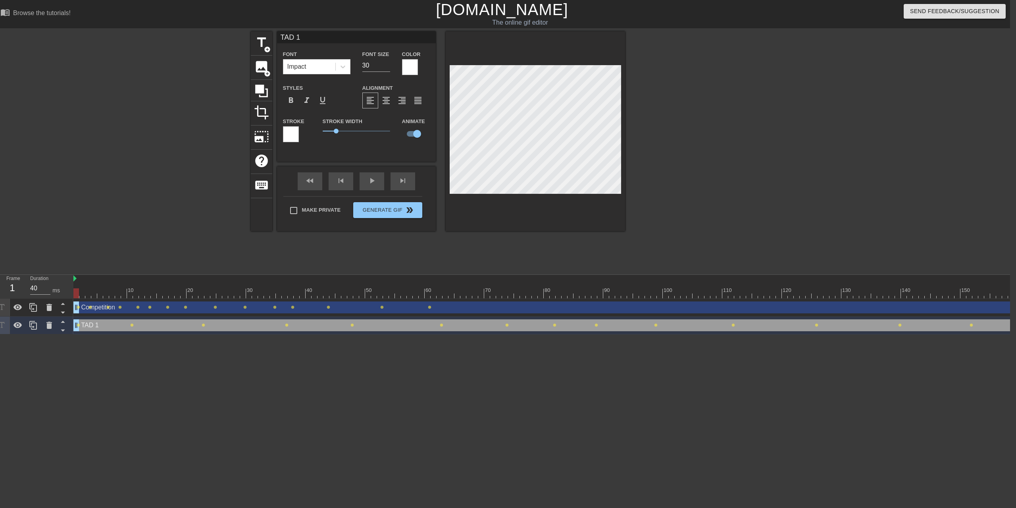
click at [112, 282] on div "TAD 1 drag_handle drag_handle" at bounding box center [659, 325] width 1173 height 12
click at [106, 282] on div "TAD 1 drag_handle drag_handle" at bounding box center [659, 325] width 1173 height 12
click at [18, 282] on icon at bounding box center [17, 325] width 9 height 6
click at [18, 282] on icon at bounding box center [18, 325] width 10 height 10
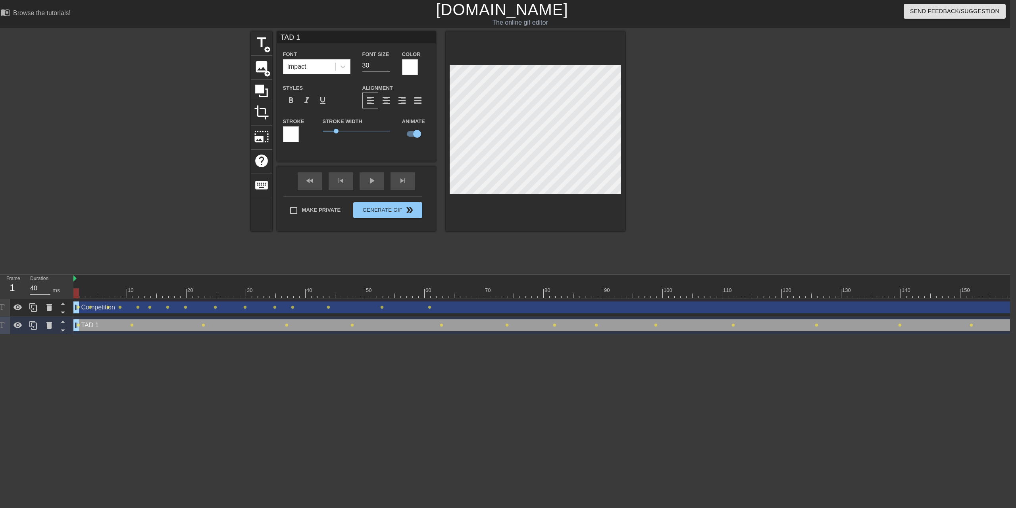
click at [112, 282] on div "Competition drag_handle drag_handle" at bounding box center [659, 307] width 1173 height 12
type input "Competition"
type input "25"
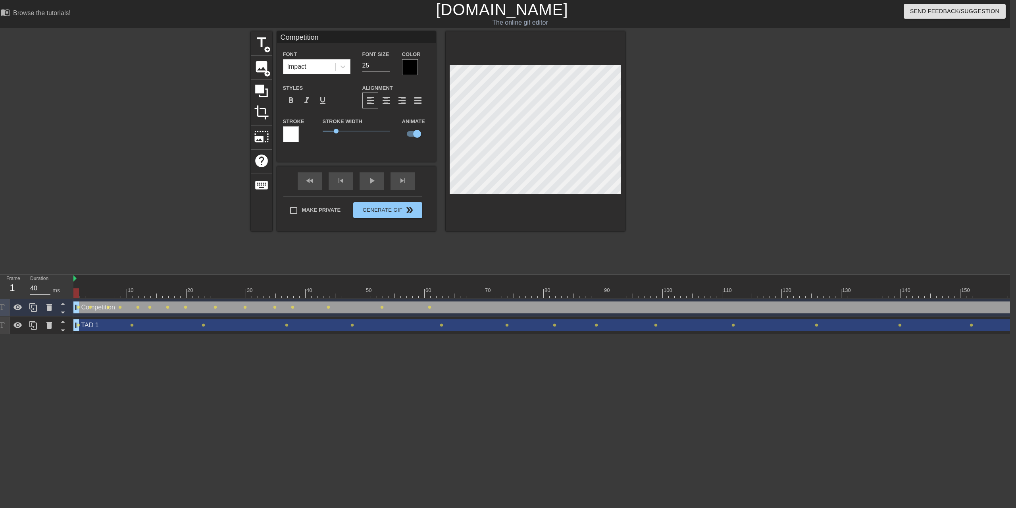
click at [112, 282] on div "Competition drag_handle drag_handle" at bounding box center [659, 307] width 1173 height 12
click at [106, 282] on div "TAD 1 drag_handle drag_handle" at bounding box center [659, 325] width 1173 height 12
type input "TAD 1"
type input "30"
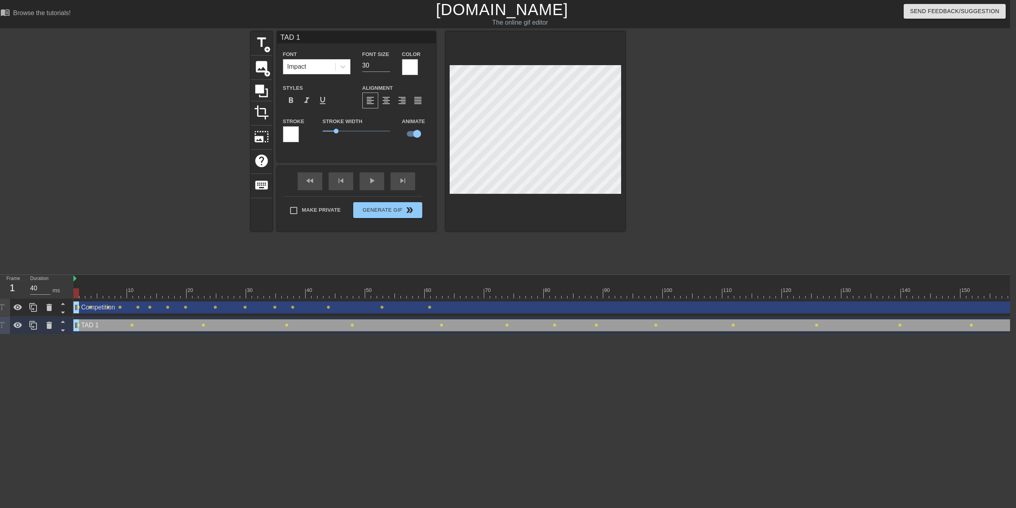
click at [112, 282] on div "Competition drag_handle drag_handle" at bounding box center [659, 307] width 1173 height 12
type input "Competition"
type input "25"
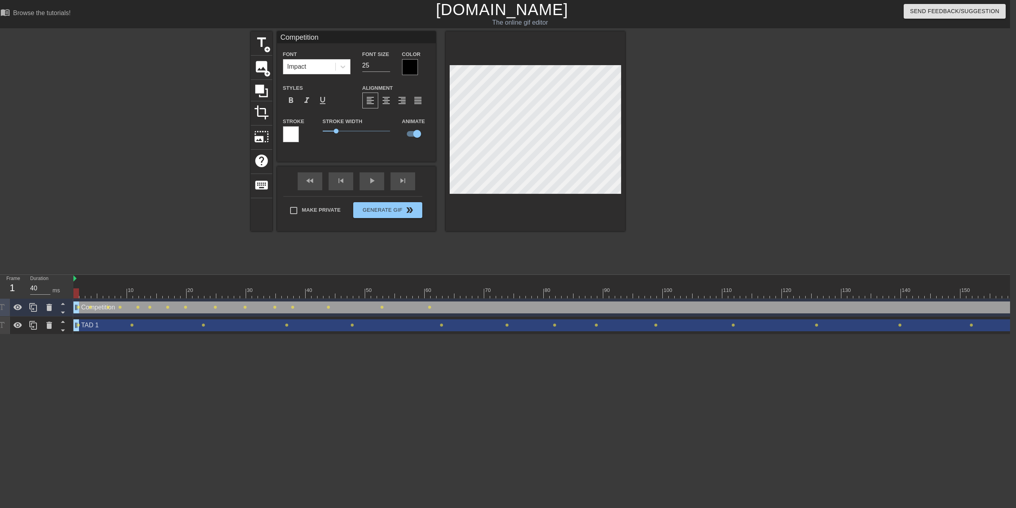
click at [577, 282] on div "Competition drag_handle drag_handle" at bounding box center [659, 307] width 1173 height 12
drag, startPoint x: 75, startPoint y: 292, endPoint x: 474, endPoint y: 303, distance: 399.9
click at [474, 282] on div "10 20 30 40 50 60 70 80 90 100 110 120 130 140 150 160" at bounding box center [541, 305] width 937 height 60
drag, startPoint x: 475, startPoint y: 295, endPoint x: 553, endPoint y: 307, distance: 79.6
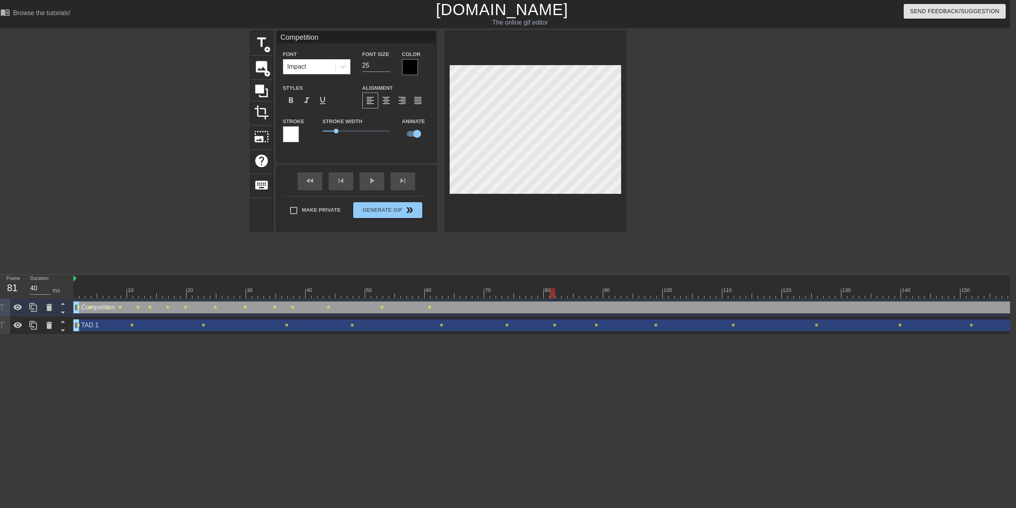
click at [553, 282] on div "10 20 30 40 50 60 70 80 90 100 110 120 130 140 150 160" at bounding box center [541, 305] width 937 height 60
drag, startPoint x: 555, startPoint y: 294, endPoint x: 630, endPoint y: 299, distance: 74.4
click at [577, 282] on div "10 20 30 40 50 60 70 80 90 100 110 120 130 140 150 160" at bounding box center [541, 305] width 937 height 60
drag, startPoint x: 628, startPoint y: 293, endPoint x: 689, endPoint y: 300, distance: 61.5
click at [577, 282] on div "10 20 30 40 50 60 70 80 90 100 110 120 130 140 150 160" at bounding box center [541, 305] width 937 height 60
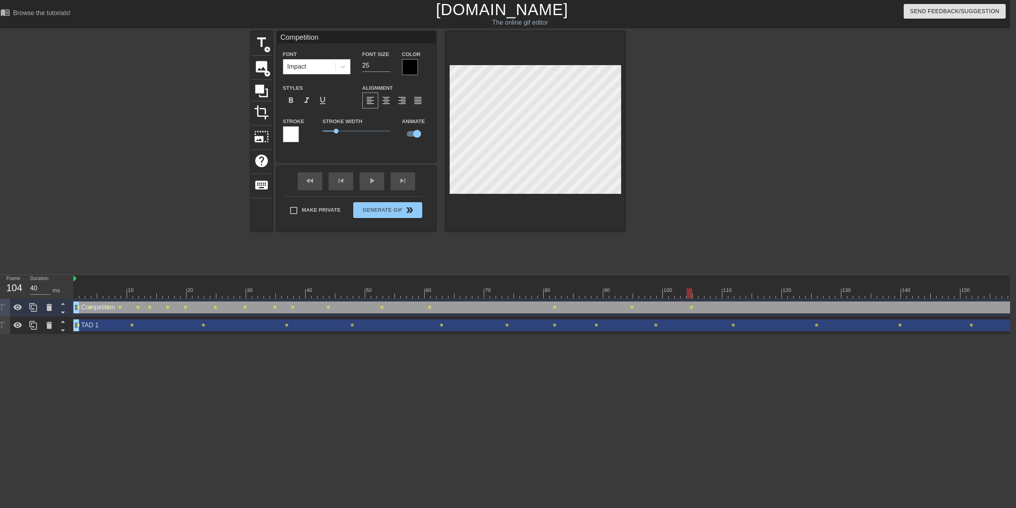
click at [415, 175] on div "title add_circle image add_circle crop photo_size_select_large help keyboard Co…" at bounding box center [438, 131] width 374 height 200
drag, startPoint x: 688, startPoint y: 295, endPoint x: 57, endPoint y: 297, distance: 631.1
click at [57, 282] on div "Frame 2 Duration 40 ms 10 20 30 40 50 60 70 80 90 100 110 120 130 140 150" at bounding box center [502, 305] width 1016 height 60
click at [267, 47] on span "add_circle" at bounding box center [267, 49] width 7 height 7
type input "New text 2"
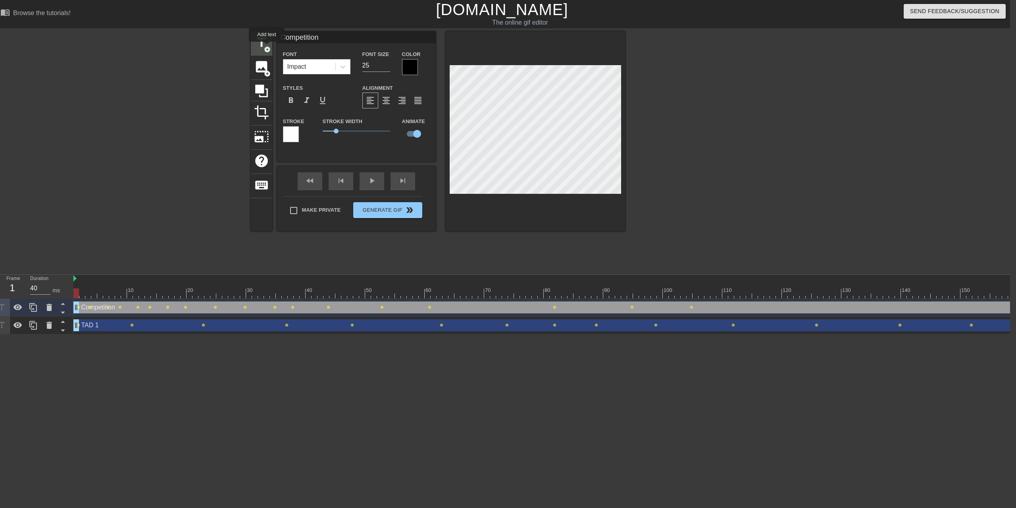
type input "40"
checkbox input "false"
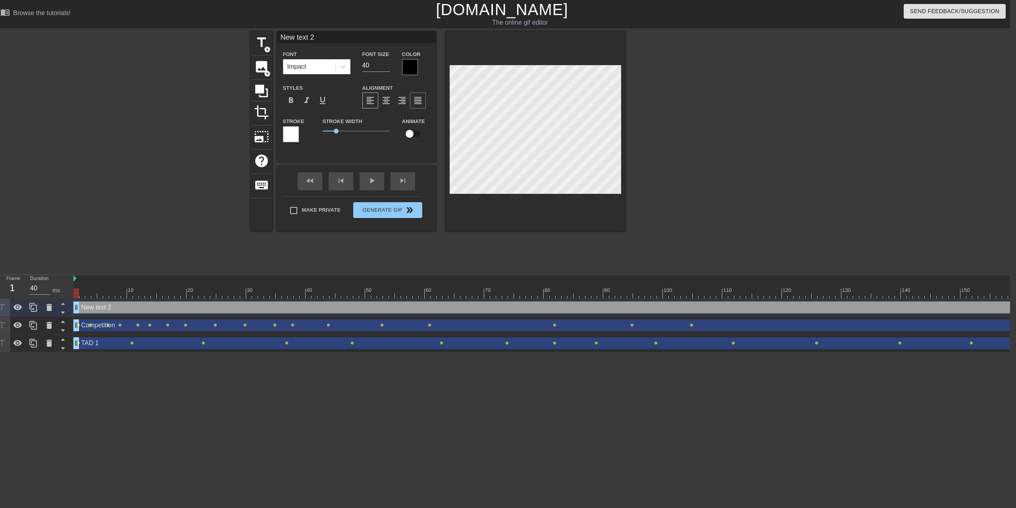
scroll to position [1, 2]
type input "Q"
type textarea "Q"
type input "Q4"
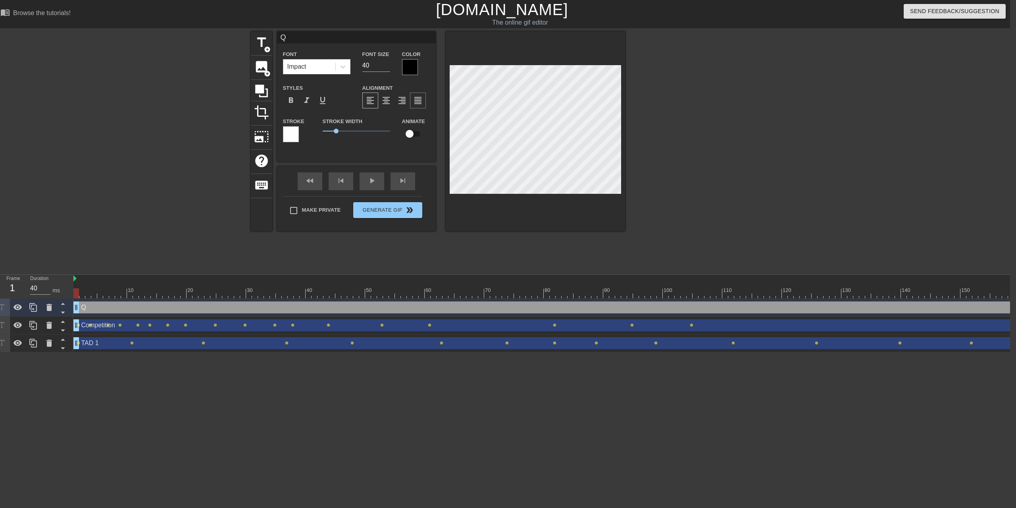
type textarea "Q4"
type input "Q4"
type textarea "Q4"
type input "Q4 T"
type textarea "Q4 T"
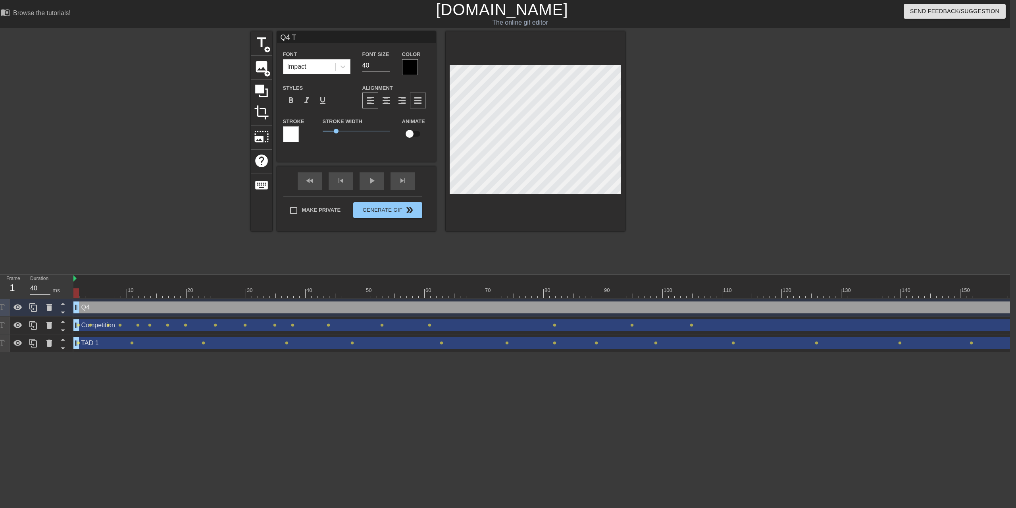
type input "Q4 TA"
type textarea "Q4 TA"
type input "Q4 TAR"
type textarea "Q4 TAR"
type input "Q4 TARG"
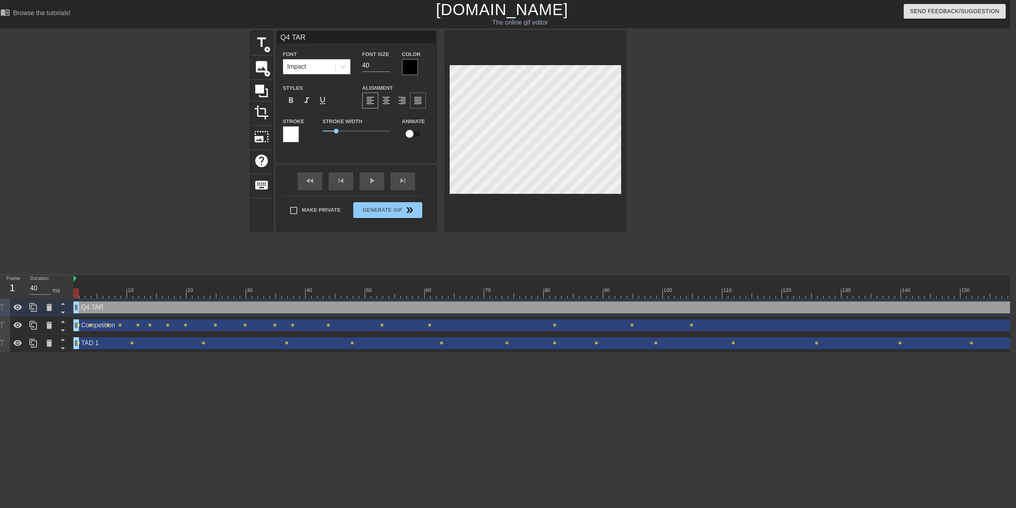
type textarea "Q4 TARG"
type input "Q4 TARGE"
type textarea "Q4 TARGE"
type input "Q4 TARGET"
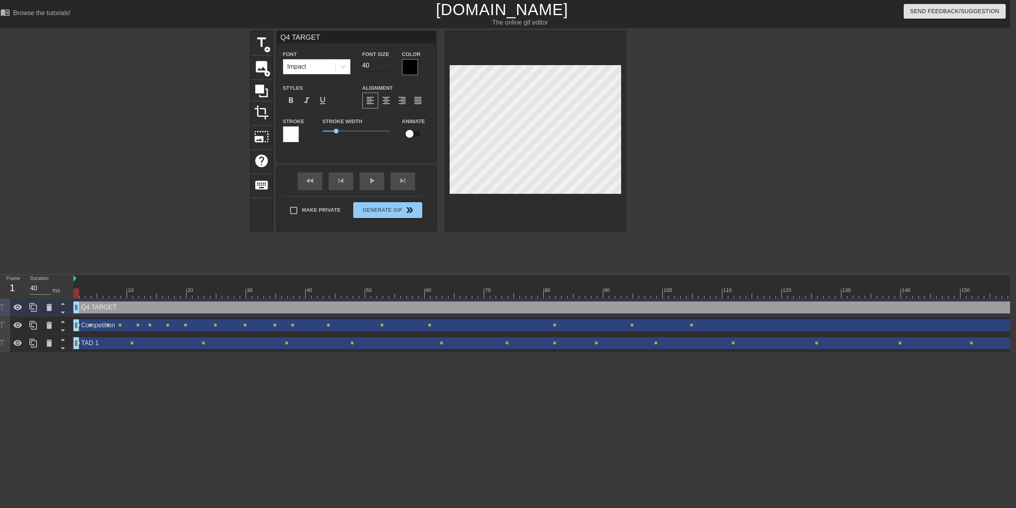
type textarea "Q4 TARGET"
click at [389, 68] on input "39" at bounding box center [376, 65] width 28 height 13
click at [389, 68] on input "38" at bounding box center [376, 65] width 28 height 13
click at [389, 68] on input "37" at bounding box center [376, 65] width 28 height 13
click at [389, 68] on input "36" at bounding box center [376, 65] width 28 height 13
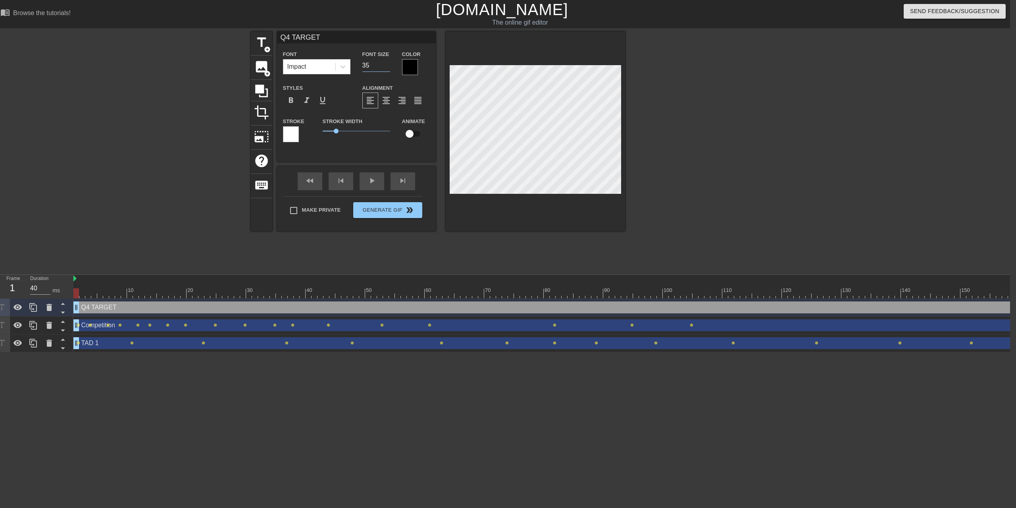
click at [389, 68] on input "35" at bounding box center [376, 65] width 28 height 13
click at [389, 69] on input "34" at bounding box center [376, 65] width 28 height 13
click at [389, 69] on input "33" at bounding box center [376, 65] width 28 height 13
click at [389, 69] on input "32" at bounding box center [376, 65] width 28 height 13
type input "31"
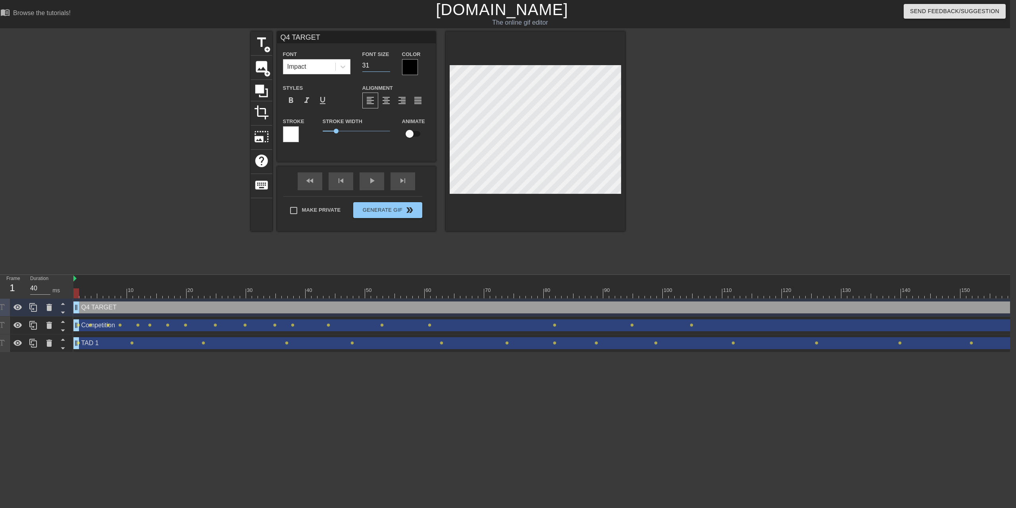
click at [389, 69] on input "31" at bounding box center [376, 65] width 28 height 13
click at [412, 69] on div at bounding box center [410, 67] width 16 height 16
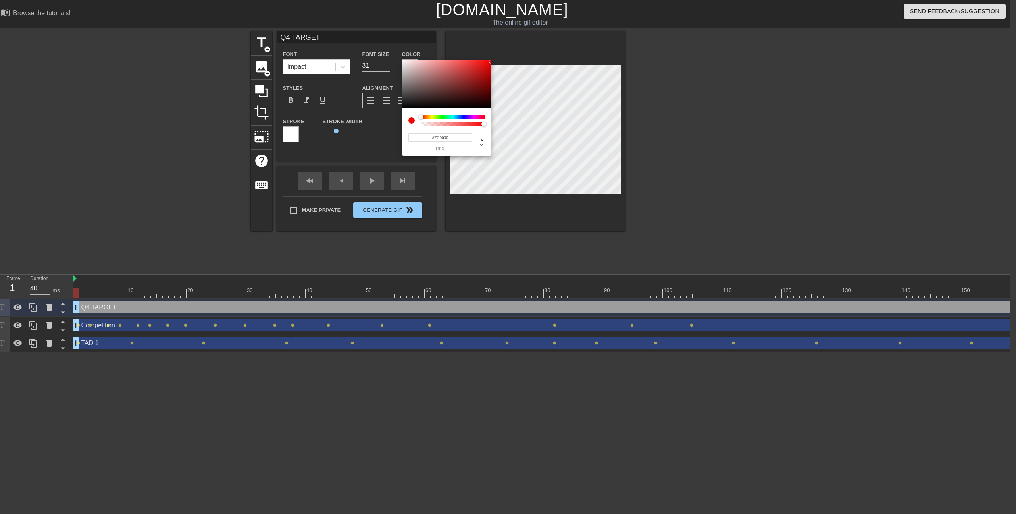
type input "#FF0000"
drag, startPoint x: 485, startPoint y: 66, endPoint x: 496, endPoint y: 52, distance: 18.2
click at [496, 52] on div "#FF0000 hex" at bounding box center [508, 257] width 1016 height 514
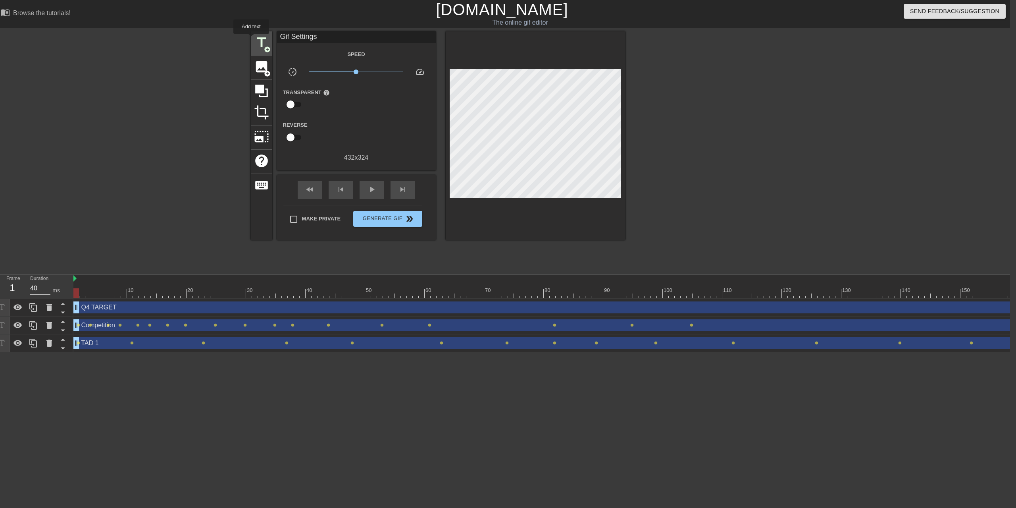
click at [251, 38] on div "title add_circle" at bounding box center [261, 43] width 21 height 24
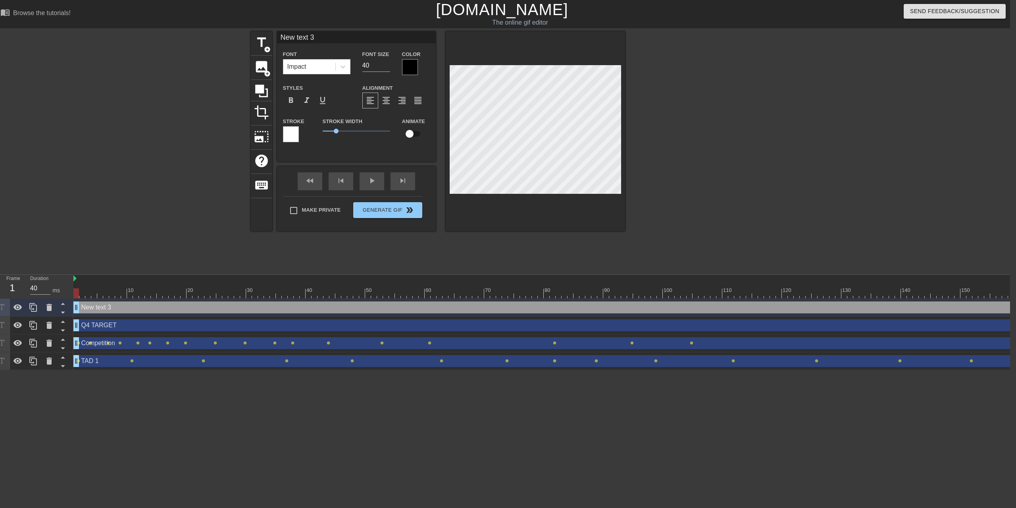
scroll to position [1, 2]
click at [50, 282] on icon at bounding box center [49, 307] width 6 height 7
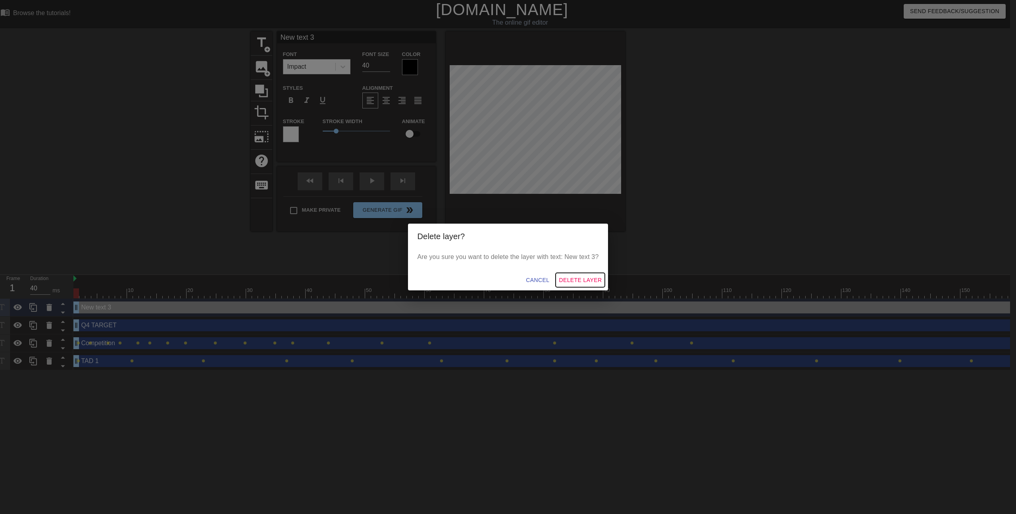
click at [577, 279] on span "Delete Layer" at bounding box center [580, 280] width 43 height 10
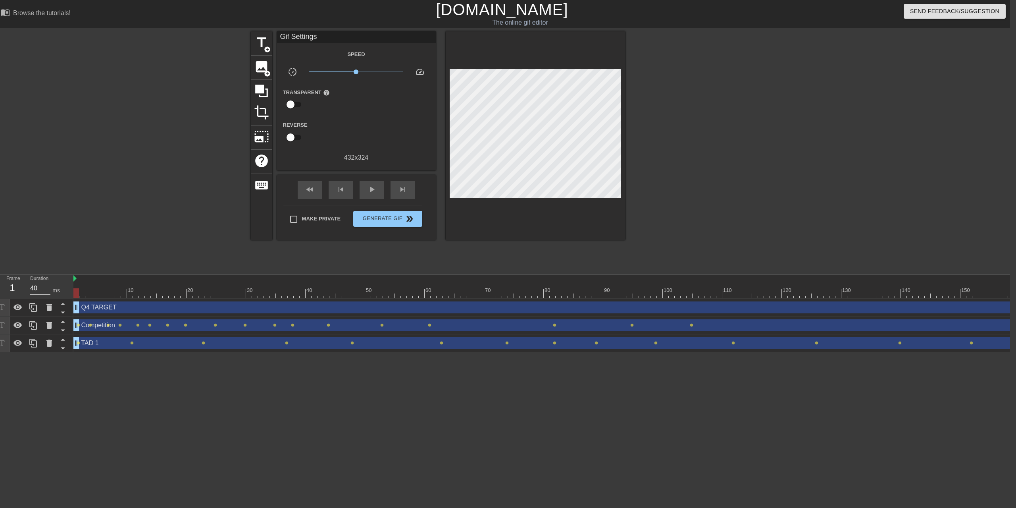
click at [145, 282] on div "Q4 TARGET drag_handle drag_handle" at bounding box center [659, 307] width 1173 height 12
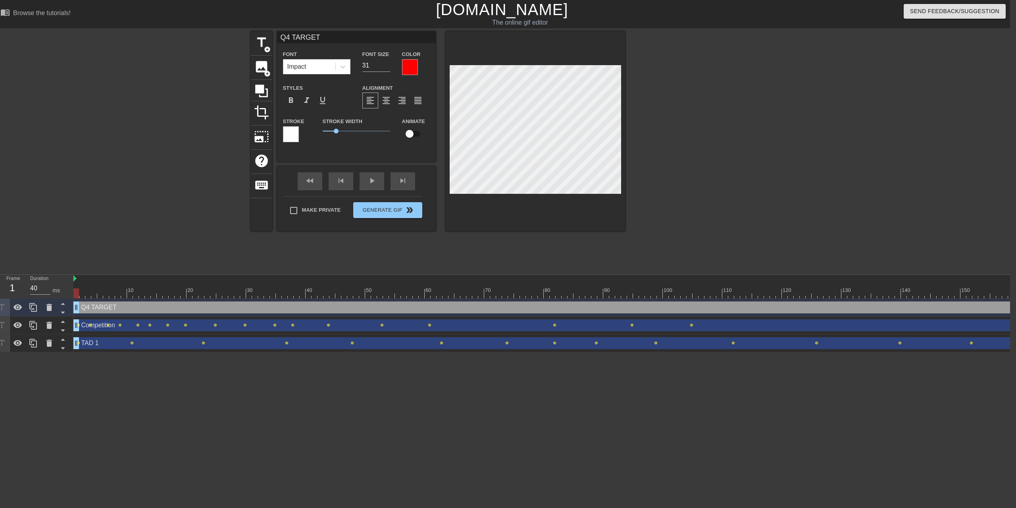
click at [577, 196] on div at bounding box center [535, 131] width 179 height 200
drag, startPoint x: 77, startPoint y: 293, endPoint x: 71, endPoint y: 295, distance: 7.0
click at [71, 282] on div "Frame 1 Duration 40 ms 10 20 30 40 50 60 70 80 90 100 110 120 130 140 150" at bounding box center [502, 313] width 1016 height 77
click at [410, 169] on div "title add_circle image add_circle crop photo_size_select_large help keyboard Q4…" at bounding box center [438, 131] width 374 height 200
click at [415, 136] on input "checkbox" at bounding box center [409, 133] width 45 height 15
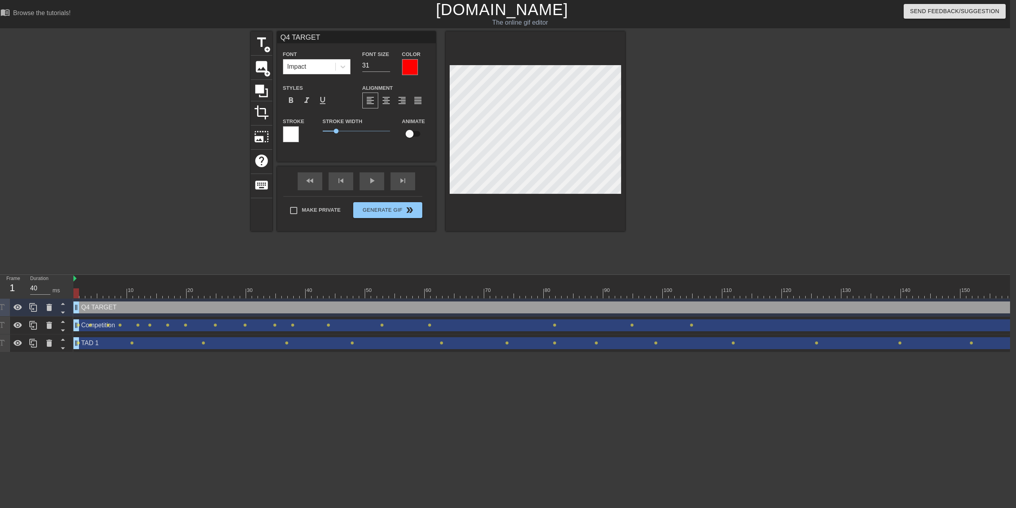
checkbox input "true"
drag, startPoint x: 77, startPoint y: 295, endPoint x: 245, endPoint y: 301, distance: 168.8
click at [245, 282] on div "10 20 30 40 50 60 70 80 90 100 110 120 130 140 150 160" at bounding box center [541, 313] width 937 height 77
drag, startPoint x: 245, startPoint y: 293, endPoint x: 271, endPoint y: 291, distance: 25.5
click at [270, 282] on div at bounding box center [267, 293] width 6 height 10
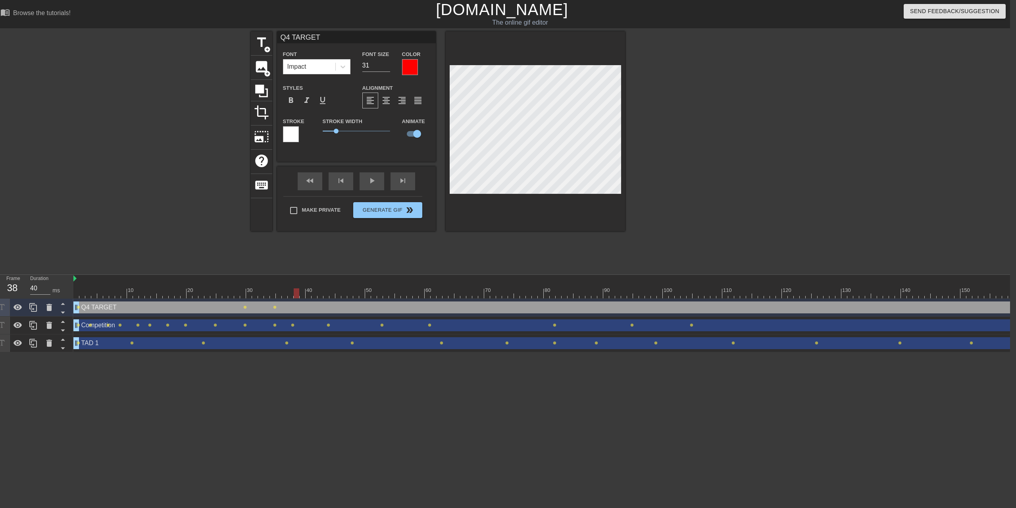
drag, startPoint x: 274, startPoint y: 293, endPoint x: 296, endPoint y: 294, distance: 21.8
click at [296, 282] on div at bounding box center [297, 293] width 6 height 10
drag, startPoint x: 296, startPoint y: 296, endPoint x: 337, endPoint y: 292, distance: 41.0
click at [329, 282] on div at bounding box center [326, 293] width 6 height 10
drag, startPoint x: 332, startPoint y: 295, endPoint x: 379, endPoint y: 295, distance: 46.8
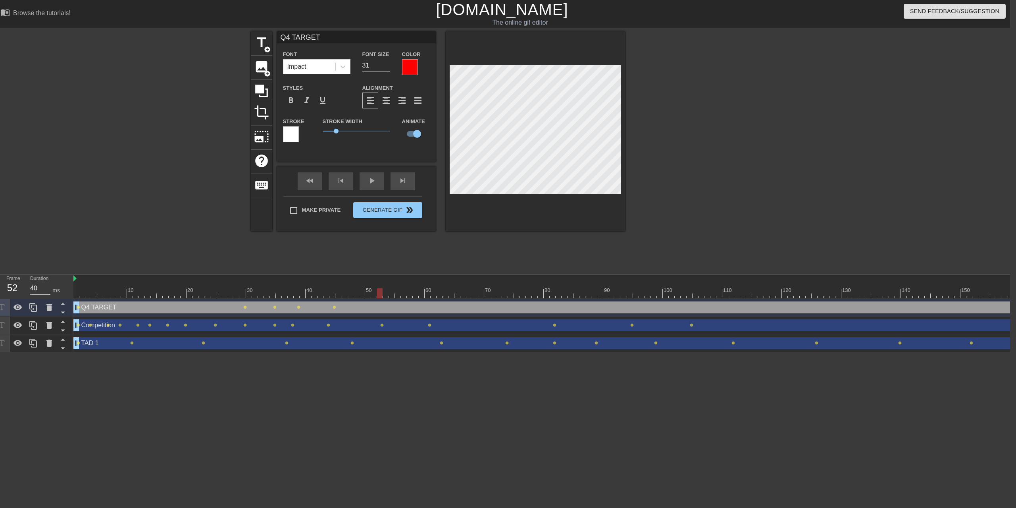
click at [379, 282] on div at bounding box center [380, 293] width 6 height 10
drag, startPoint x: 380, startPoint y: 294, endPoint x: 410, endPoint y: 294, distance: 30.2
click at [410, 282] on div at bounding box center [410, 293] width 6 height 10
drag, startPoint x: 409, startPoint y: 295, endPoint x: 436, endPoint y: 295, distance: 27.0
click at [436, 282] on div at bounding box center [659, 293] width 1173 height 10
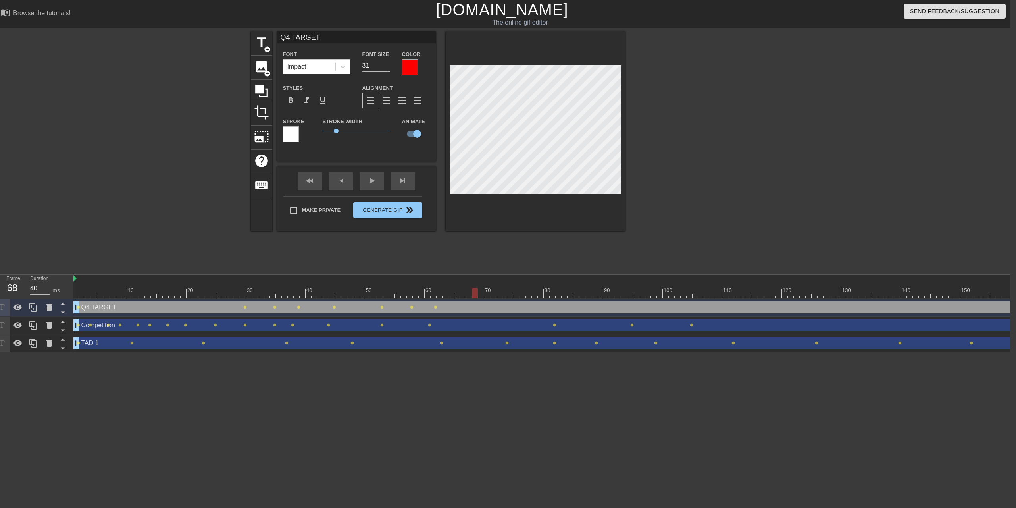
drag, startPoint x: 433, startPoint y: 295, endPoint x: 475, endPoint y: 297, distance: 41.7
click at [475, 282] on div at bounding box center [475, 293] width 6 height 10
drag, startPoint x: 475, startPoint y: 292, endPoint x: 503, endPoint y: 293, distance: 27.8
click at [503, 282] on div at bounding box center [505, 293] width 6 height 10
drag, startPoint x: 504, startPoint y: 292, endPoint x: 545, endPoint y: 293, distance: 40.1
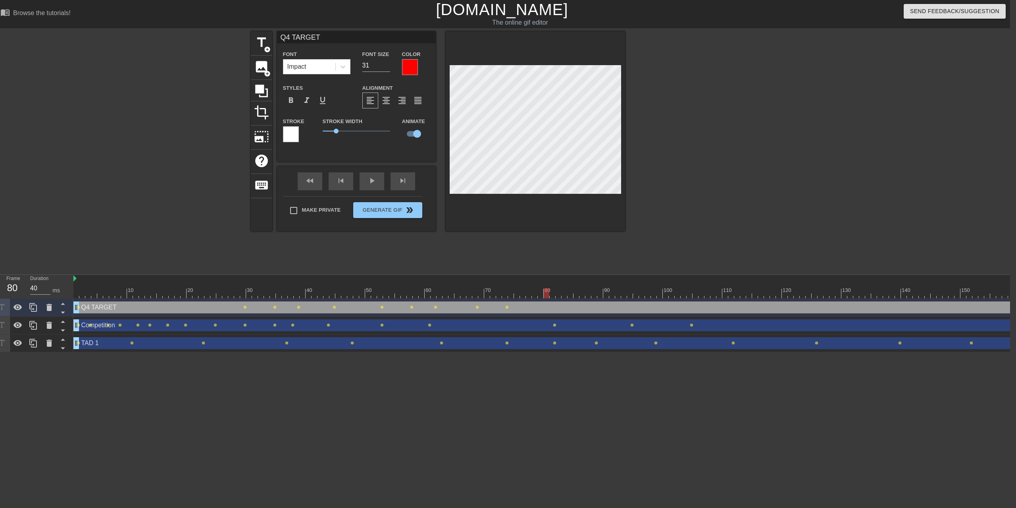
click at [545, 282] on div at bounding box center [547, 293] width 6 height 10
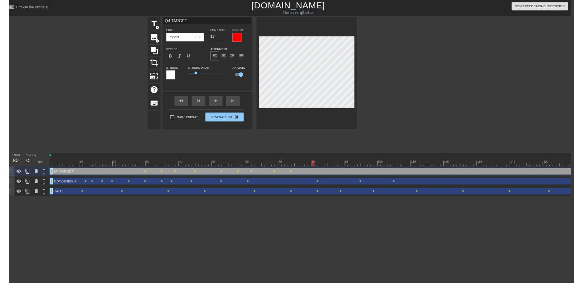
scroll to position [1, 3]
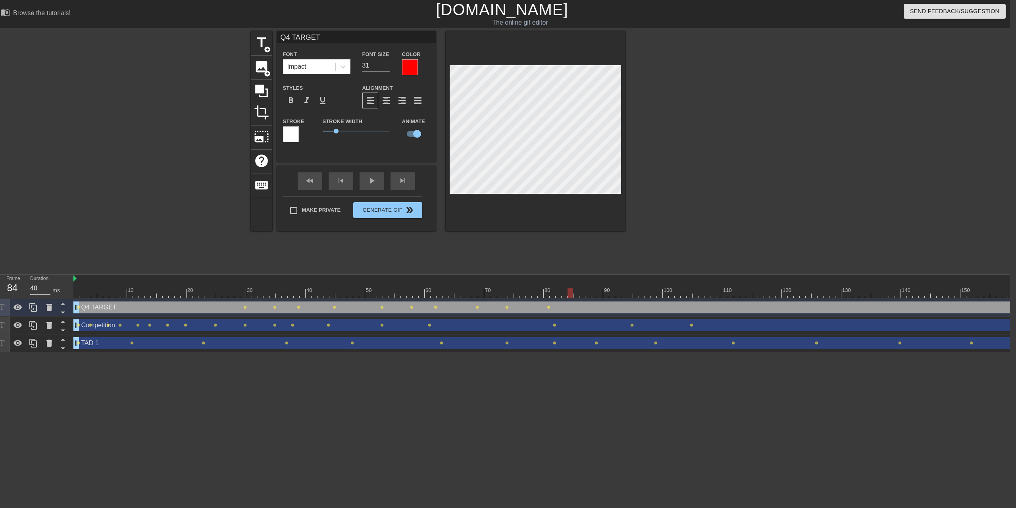
drag, startPoint x: 545, startPoint y: 293, endPoint x: 570, endPoint y: 292, distance: 24.6
click at [570, 282] on div at bounding box center [571, 293] width 6 height 10
drag, startPoint x: 572, startPoint y: 293, endPoint x: 591, endPoint y: 293, distance: 19.8
click at [577, 282] on div at bounding box center [588, 293] width 6 height 10
drag, startPoint x: 593, startPoint y: 292, endPoint x: 605, endPoint y: 292, distance: 12.3
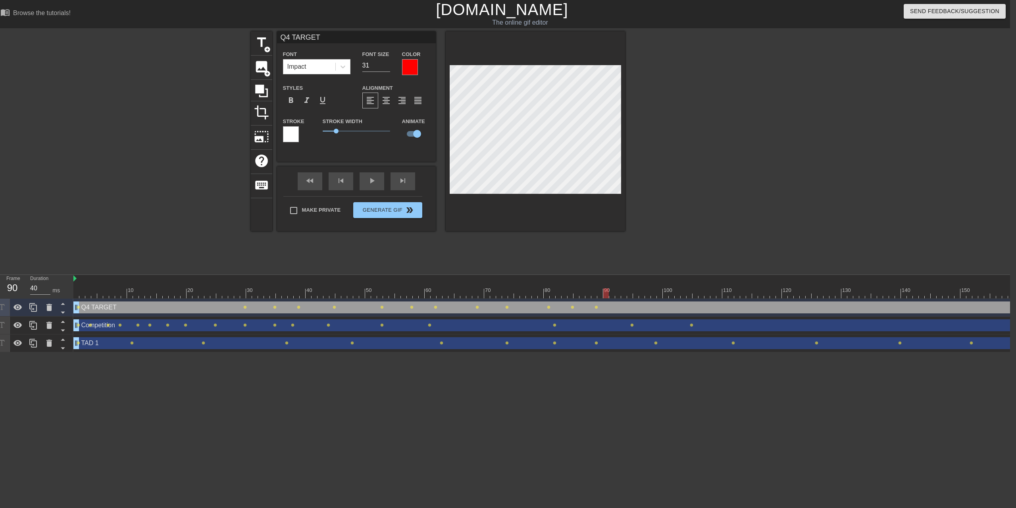
click at [577, 282] on div at bounding box center [606, 293] width 6 height 10
drag, startPoint x: 607, startPoint y: 293, endPoint x: 642, endPoint y: 297, distance: 35.6
click at [577, 282] on div at bounding box center [642, 293] width 6 height 10
drag, startPoint x: 642, startPoint y: 294, endPoint x: 655, endPoint y: 294, distance: 13.1
click at [577, 282] on div at bounding box center [648, 293] width 6 height 10
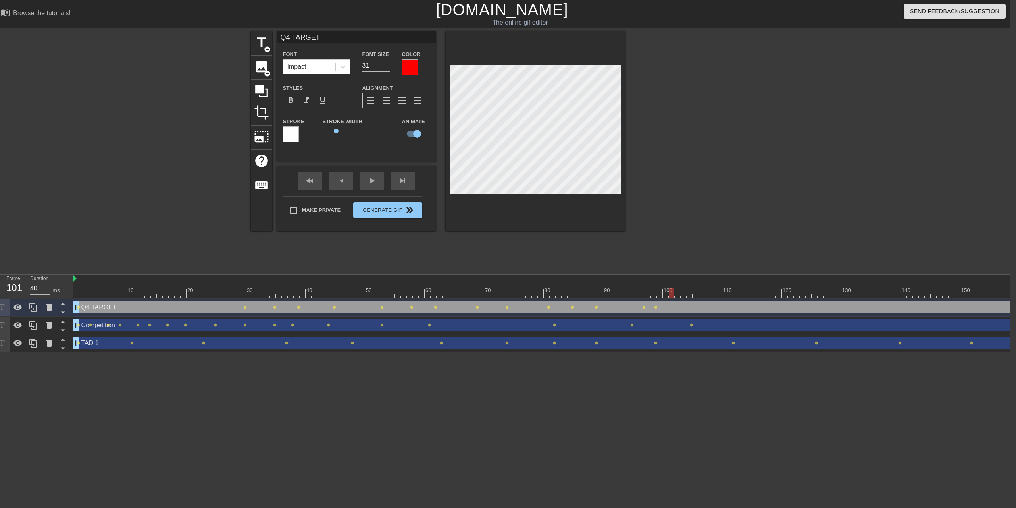
drag, startPoint x: 654, startPoint y: 294, endPoint x: 670, endPoint y: 295, distance: 15.9
click at [577, 282] on div at bounding box center [672, 293] width 6 height 10
drag, startPoint x: 672, startPoint y: 295, endPoint x: 689, endPoint y: 297, distance: 16.4
click at [577, 282] on div at bounding box center [684, 293] width 6 height 10
drag, startPoint x: 691, startPoint y: 293, endPoint x: 707, endPoint y: 296, distance: 15.7
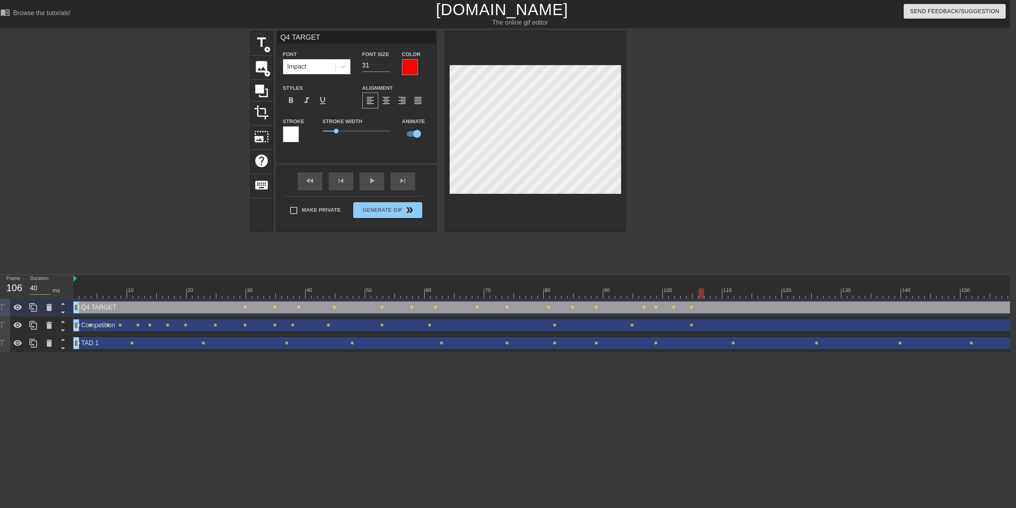
click at [577, 282] on div at bounding box center [702, 293] width 6 height 10
drag, startPoint x: 706, startPoint y: 293, endPoint x: 726, endPoint y: 296, distance: 19.8
click at [577, 282] on div at bounding box center [725, 293] width 6 height 10
drag, startPoint x: 726, startPoint y: 291, endPoint x: 751, endPoint y: 295, distance: 25.4
click at [577, 282] on div at bounding box center [737, 293] width 6 height 10
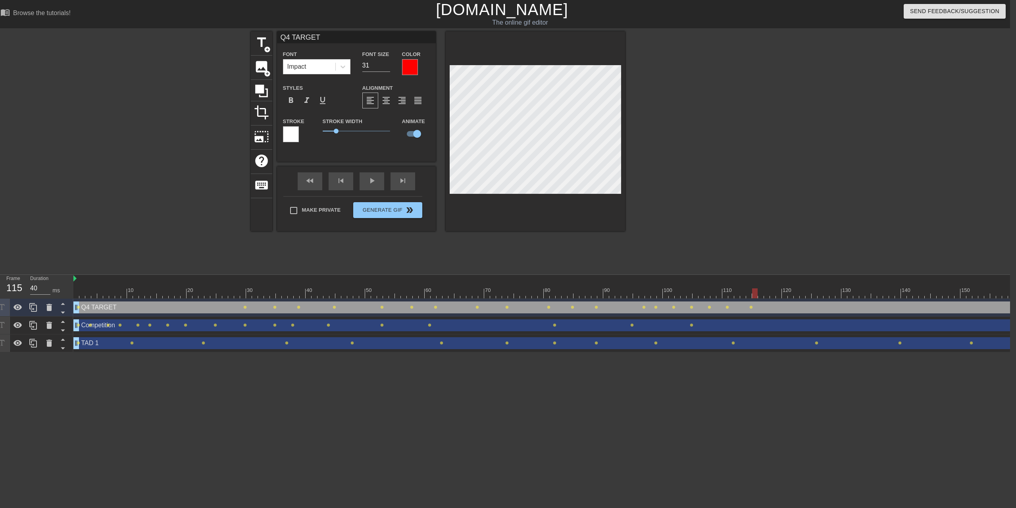
drag, startPoint x: 749, startPoint y: 292, endPoint x: 760, endPoint y: 294, distance: 11.4
click at [577, 282] on div at bounding box center [755, 293] width 6 height 10
drag, startPoint x: 761, startPoint y: 294, endPoint x: 773, endPoint y: 296, distance: 12.1
click at [577, 282] on div at bounding box center [773, 293] width 6 height 10
drag, startPoint x: 771, startPoint y: 293, endPoint x: 785, endPoint y: 295, distance: 14.4
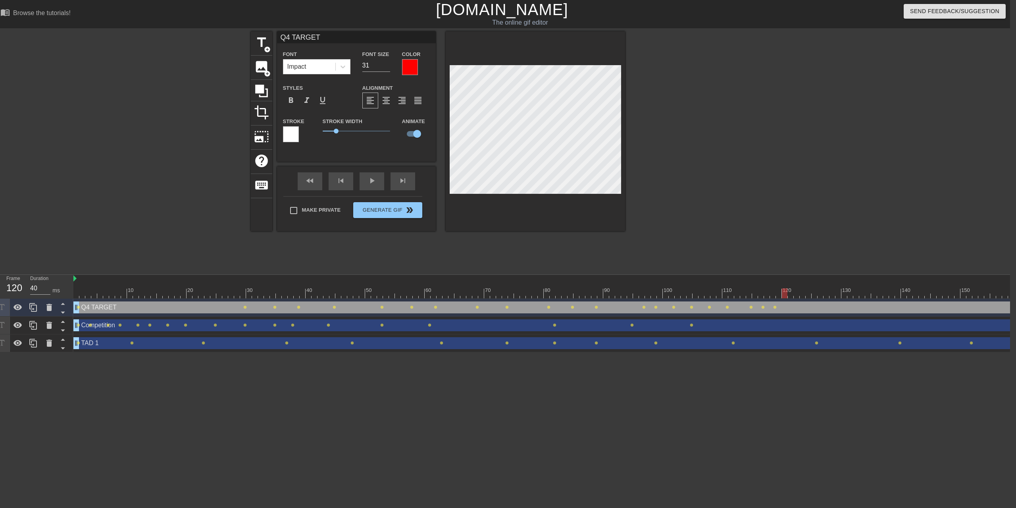
click at [577, 282] on div at bounding box center [785, 293] width 6 height 10
drag, startPoint x: 784, startPoint y: 293, endPoint x: 814, endPoint y: 298, distance: 30.5
click at [577, 282] on div at bounding box center [815, 293] width 6 height 10
drag, startPoint x: 815, startPoint y: 292, endPoint x: 828, endPoint y: 293, distance: 12.7
click at [577, 282] on div at bounding box center [827, 293] width 6 height 10
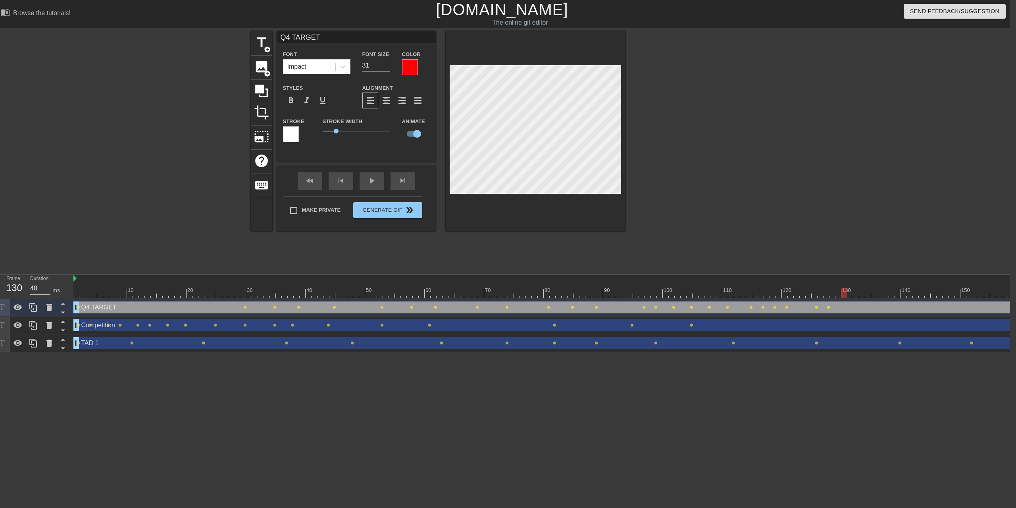
drag, startPoint x: 827, startPoint y: 292, endPoint x: 847, endPoint y: 294, distance: 19.9
click at [577, 282] on div at bounding box center [844, 293] width 6 height 10
drag, startPoint x: 849, startPoint y: 293, endPoint x: 870, endPoint y: 295, distance: 20.4
click at [577, 282] on div at bounding box center [862, 293] width 6 height 10
drag, startPoint x: 866, startPoint y: 293, endPoint x: 882, endPoint y: 296, distance: 15.7
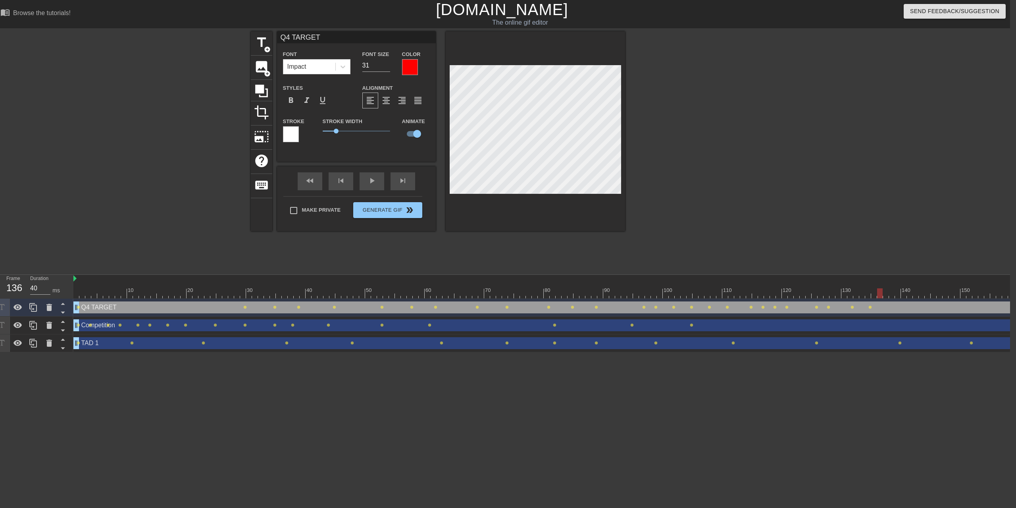
click at [577, 282] on div at bounding box center [880, 293] width 6 height 10
drag, startPoint x: 881, startPoint y: 294, endPoint x: 897, endPoint y: 294, distance: 16.3
click at [577, 282] on div at bounding box center [904, 293] width 6 height 10
drag, startPoint x: 898, startPoint y: 295, endPoint x: 920, endPoint y: 300, distance: 22.3
click at [577, 282] on div "10 20 30 40 50 60 70 80 90 100 110 120 130 140 150 160" at bounding box center [541, 313] width 937 height 77
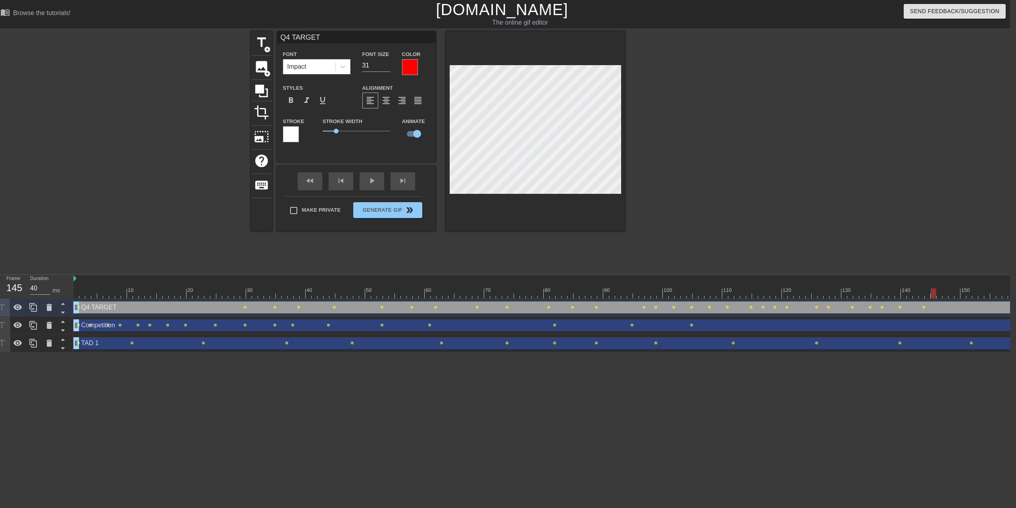
drag, startPoint x: 920, startPoint y: 293, endPoint x: 933, endPoint y: 295, distance: 12.9
click at [577, 282] on div at bounding box center [934, 293] width 6 height 10
drag, startPoint x: 935, startPoint y: 294, endPoint x: 948, endPoint y: 296, distance: 13.3
click at [577, 282] on div at bounding box center [946, 293] width 6 height 10
drag, startPoint x: 945, startPoint y: 294, endPoint x: 968, endPoint y: 296, distance: 22.7
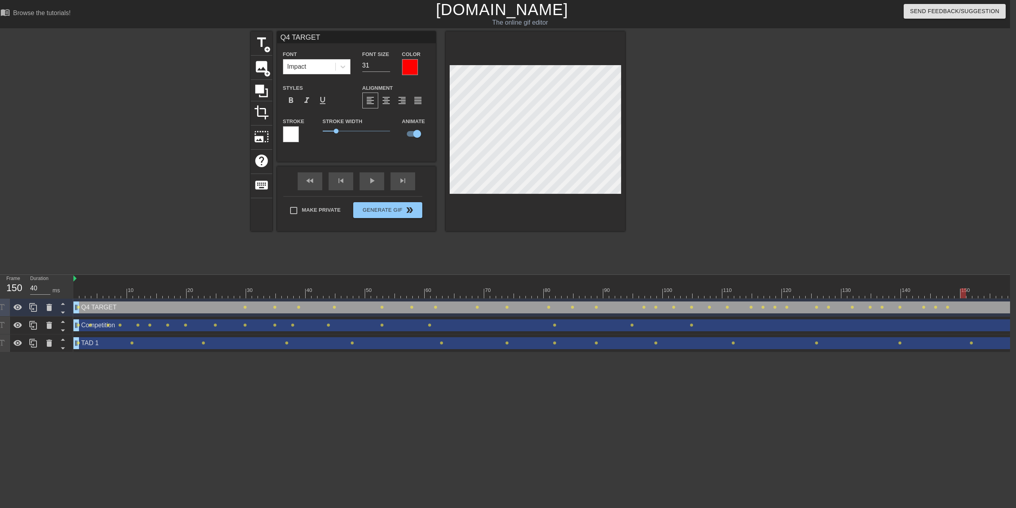
click at [577, 282] on div at bounding box center [964, 293] width 6 height 10
drag, startPoint x: 969, startPoint y: 292, endPoint x: 1005, endPoint y: 297, distance: 36.5
click at [577, 282] on div at bounding box center [1005, 293] width 6 height 10
drag, startPoint x: 1007, startPoint y: 293, endPoint x: 1013, endPoint y: 296, distance: 6.6
click at [577, 282] on html "menu_book Browse the tutorials! [DOMAIN_NAME] The online gif editor Send Feedba…" at bounding box center [502, 176] width 1016 height 352
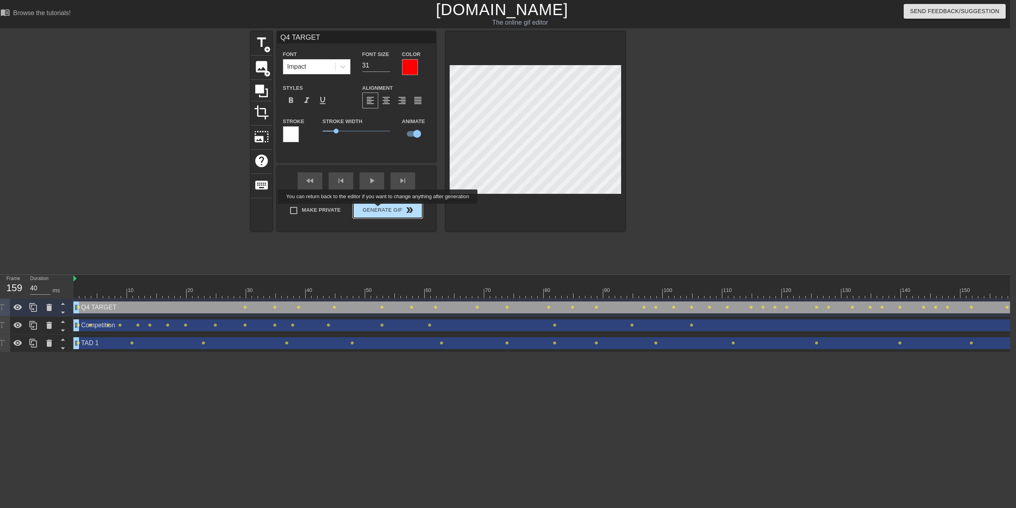
click at [383, 210] on div "Make Private Generate Gif double_arrow" at bounding box center [352, 211] width 139 height 31
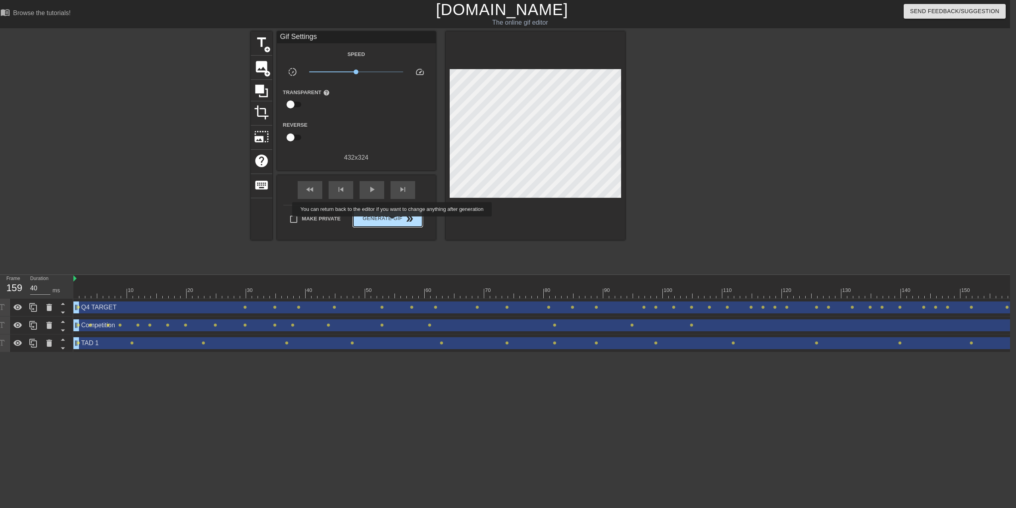
click at [397, 221] on span "Generate Gif double_arrow" at bounding box center [387, 219] width 62 height 10
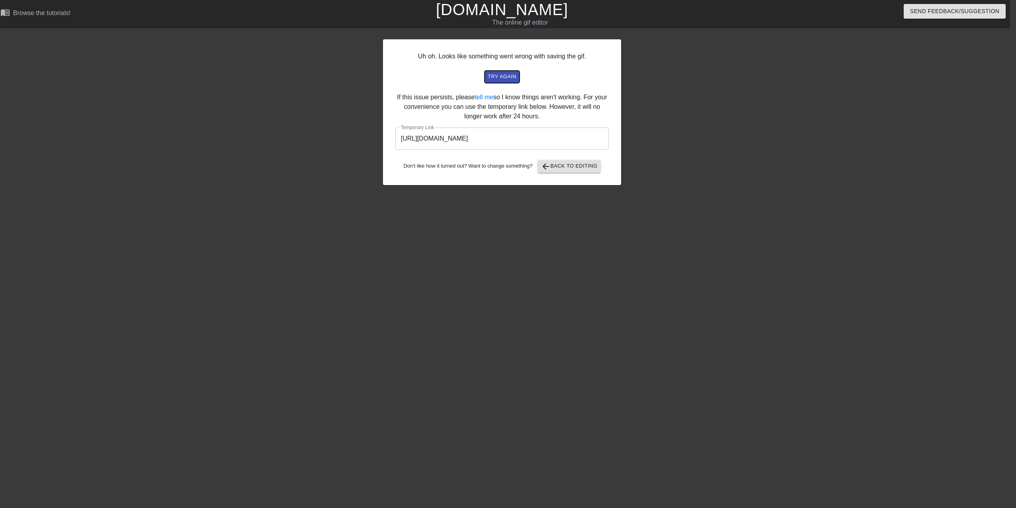
click at [509, 75] on span "try again" at bounding box center [502, 76] width 29 height 9
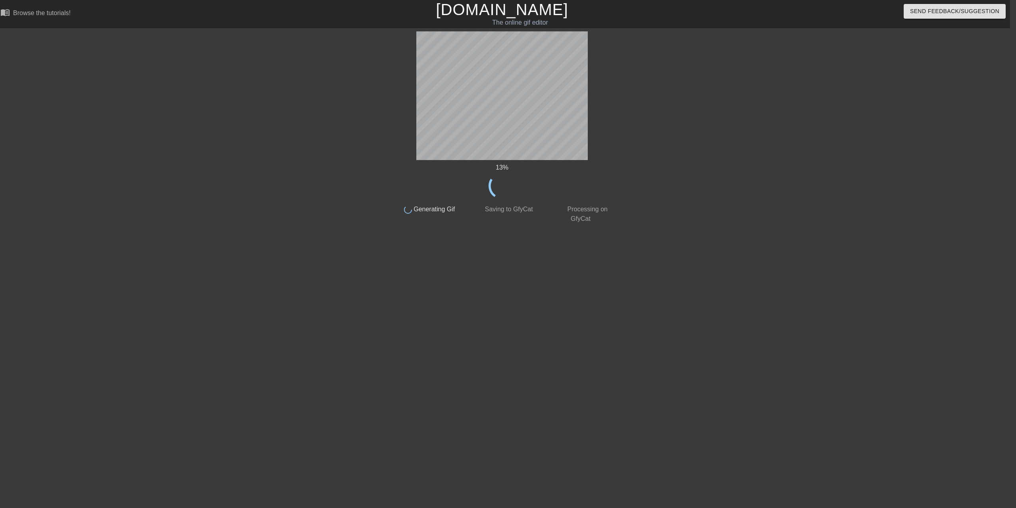
click at [306, 112] on div at bounding box center [321, 150] width 119 height 238
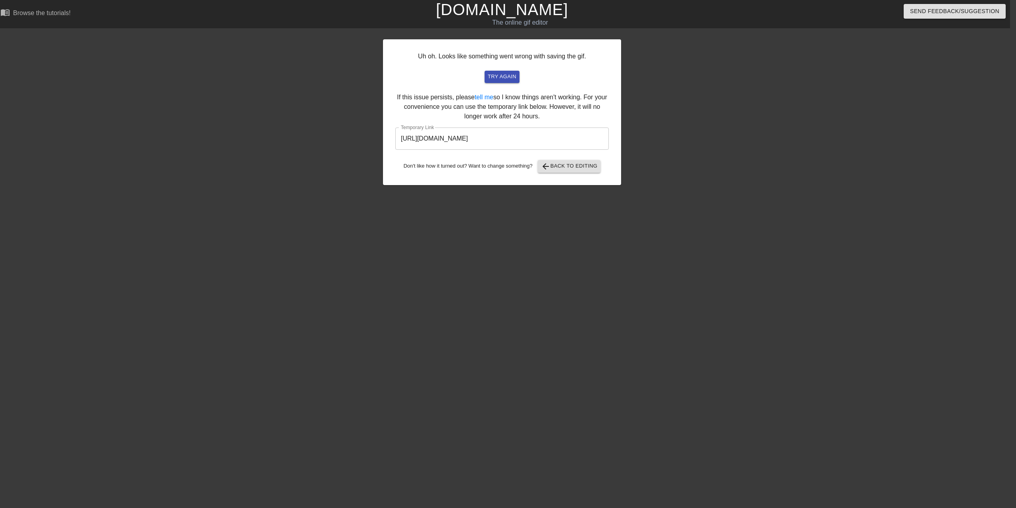
click at [487, 139] on input "[URL][DOMAIN_NAME]" at bounding box center [502, 138] width 214 height 22
